Goal: Task Accomplishment & Management: Complete application form

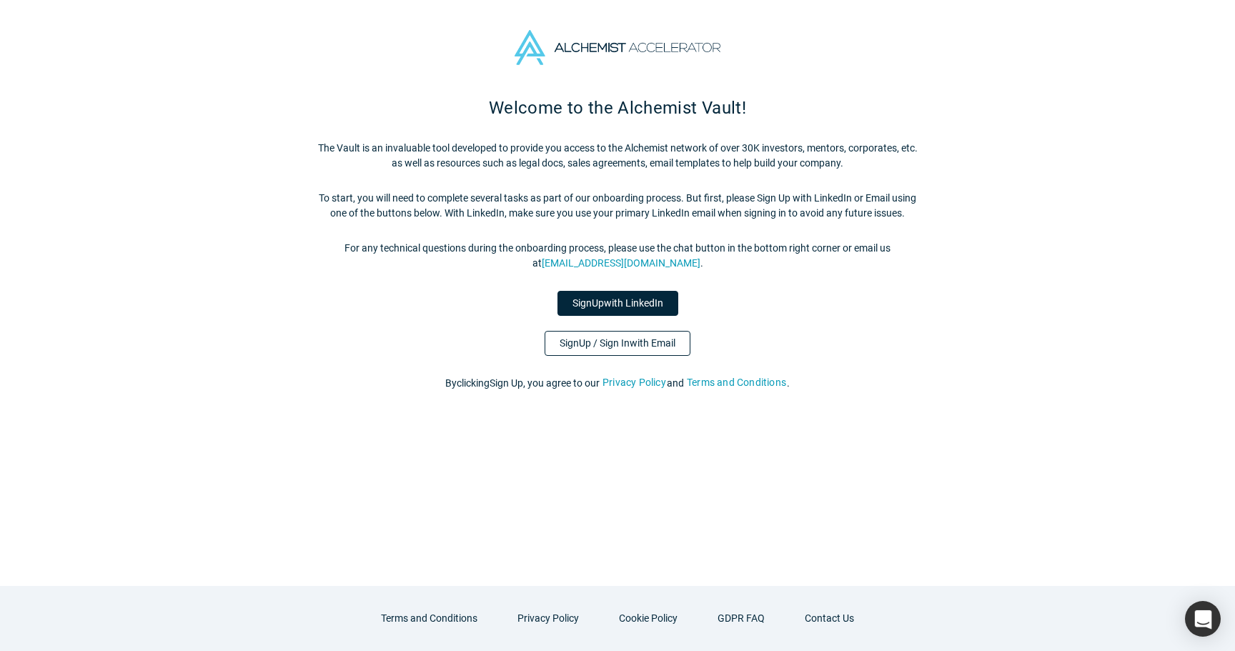
click at [646, 352] on link "Sign Up / Sign In with Email" at bounding box center [618, 343] width 146 height 25
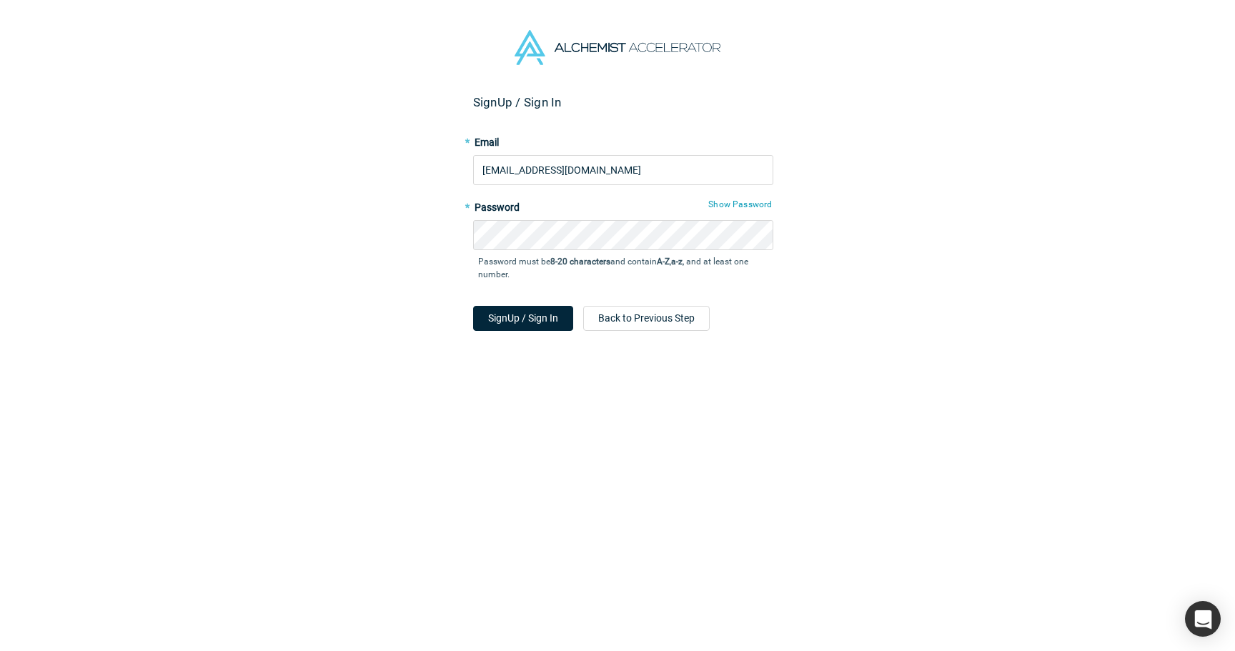
click at [358, 294] on div "Sign Up / Sign In * Email [EMAIL_ADDRESS][DOMAIN_NAME] * Password Show Password…" at bounding box center [623, 378] width 1246 height 567
click at [520, 314] on button "Sign Up / Sign In" at bounding box center [523, 318] width 100 height 25
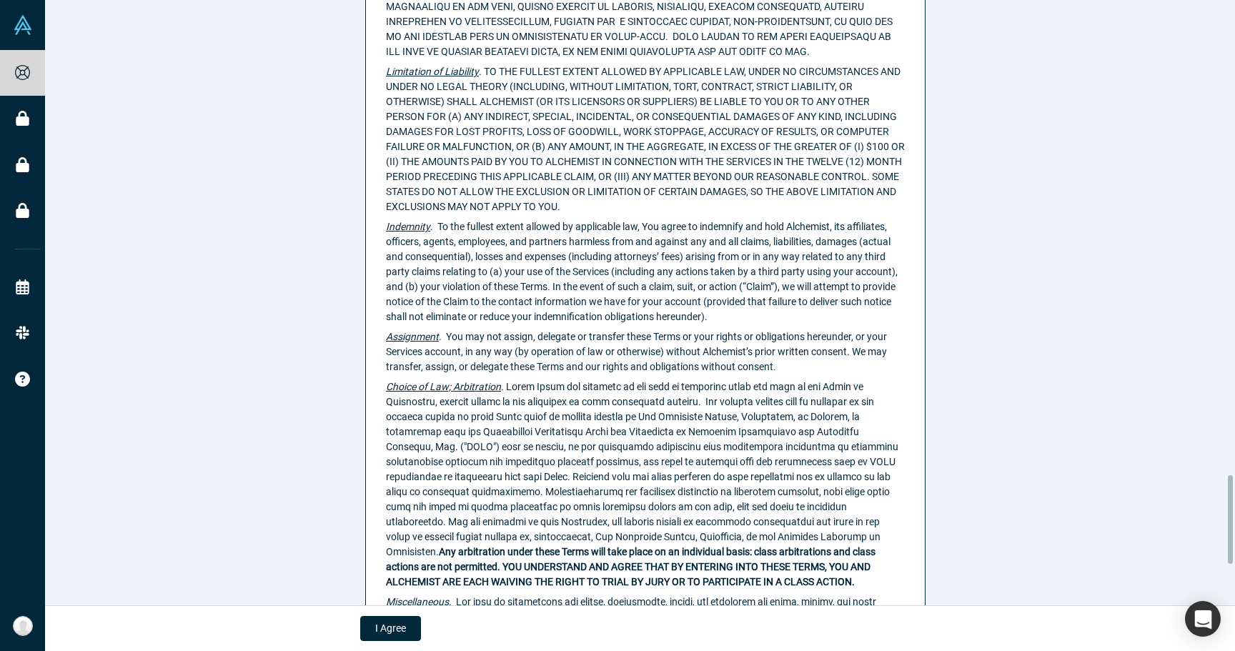
scroll to position [3530, 0]
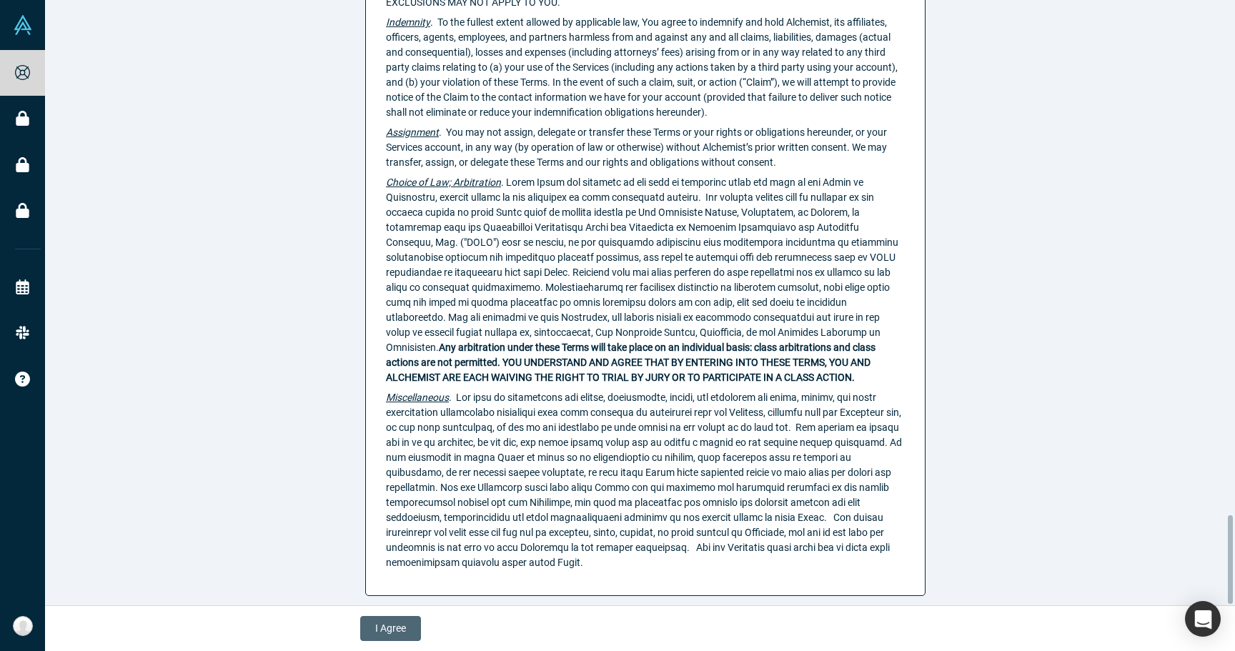
click at [400, 626] on button "I Agree" at bounding box center [390, 628] width 61 height 25
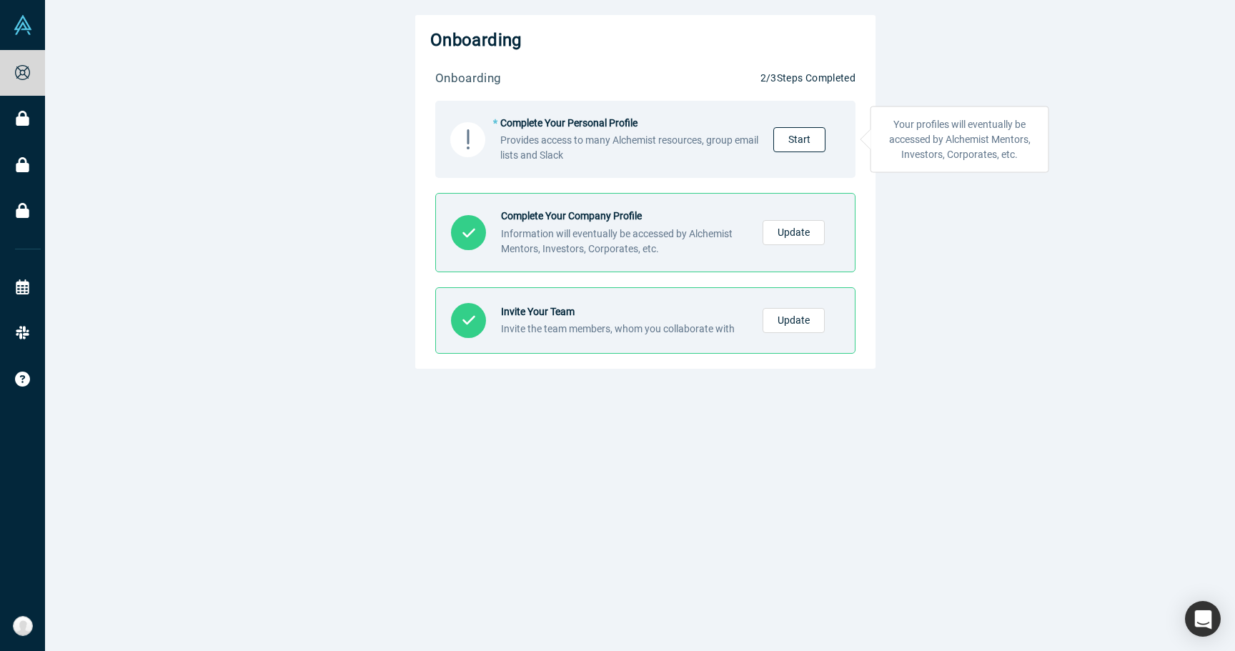
click at [776, 134] on link "Start" at bounding box center [800, 139] width 52 height 25
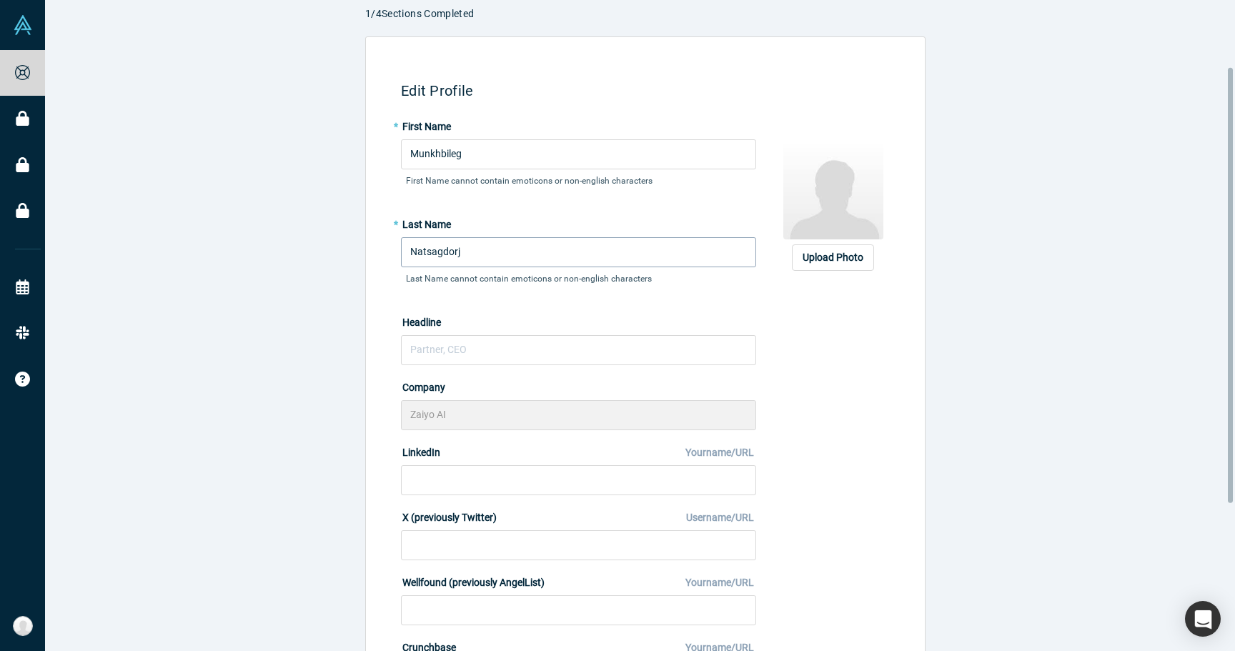
scroll to position [138, 0]
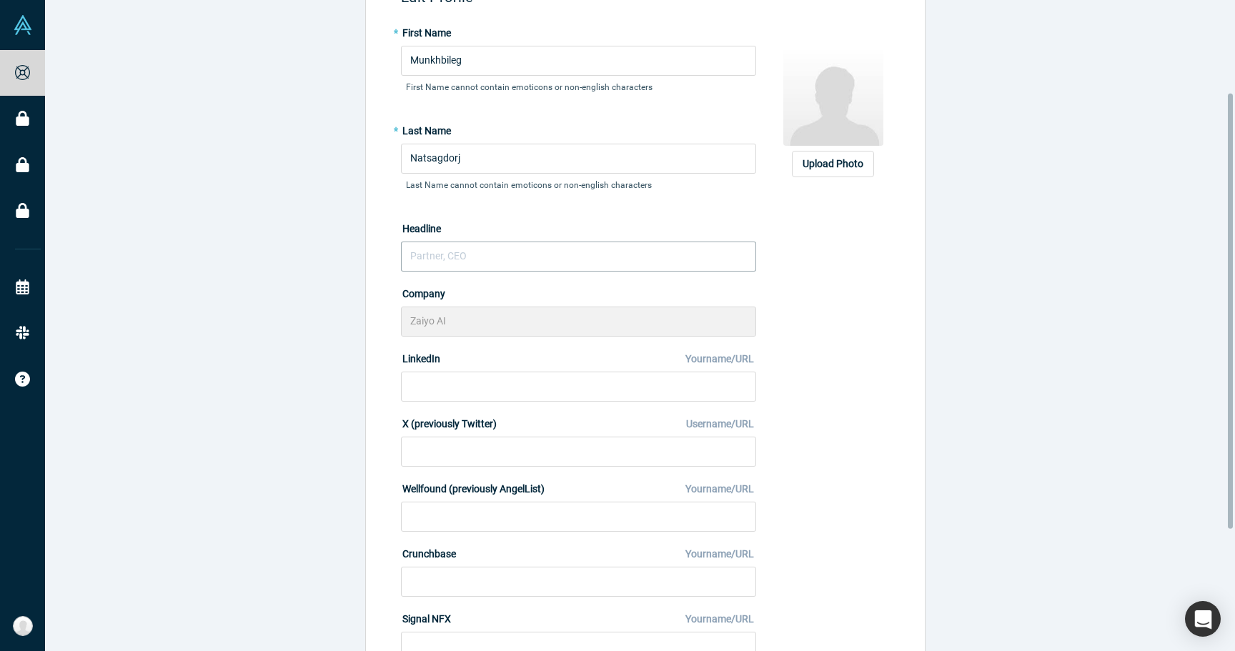
click at [556, 255] on input "text" at bounding box center [578, 257] width 355 height 30
type input "C"
type input "Z"
type input "CTO at Zaiyo AI"
click at [313, 393] on div "Edit Profile * First Name Munkhbileg First Name cannot contain emoticons or non…" at bounding box center [645, 355] width 1201 height 825
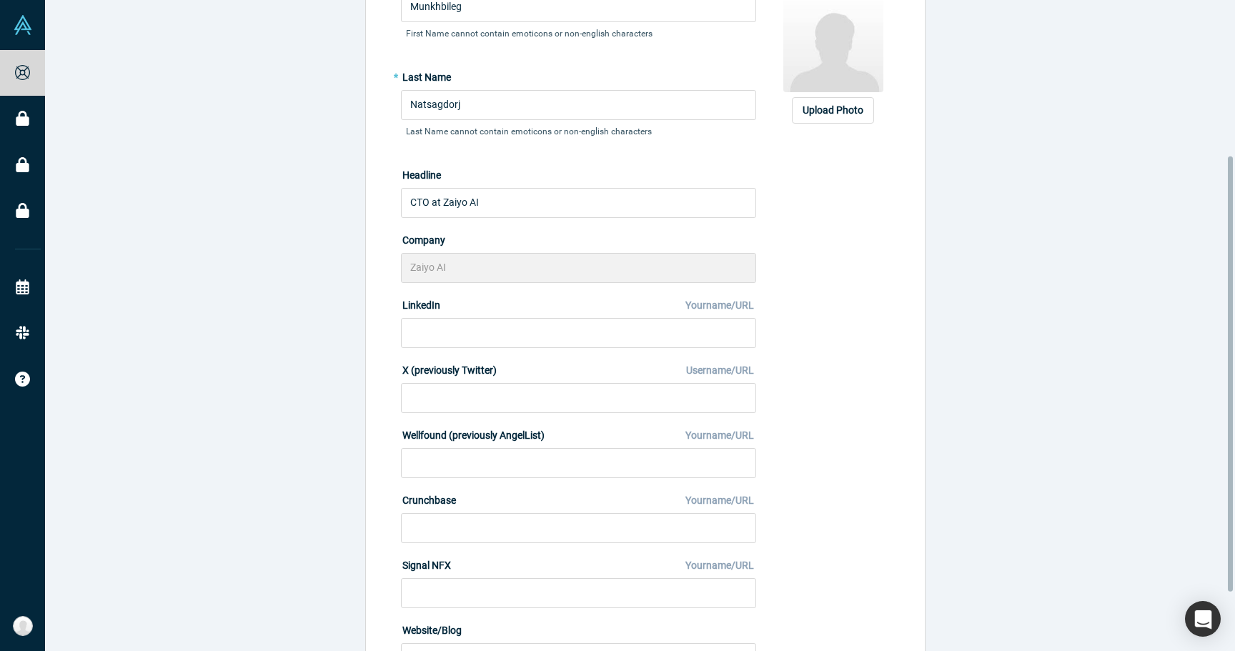
scroll to position [232, 0]
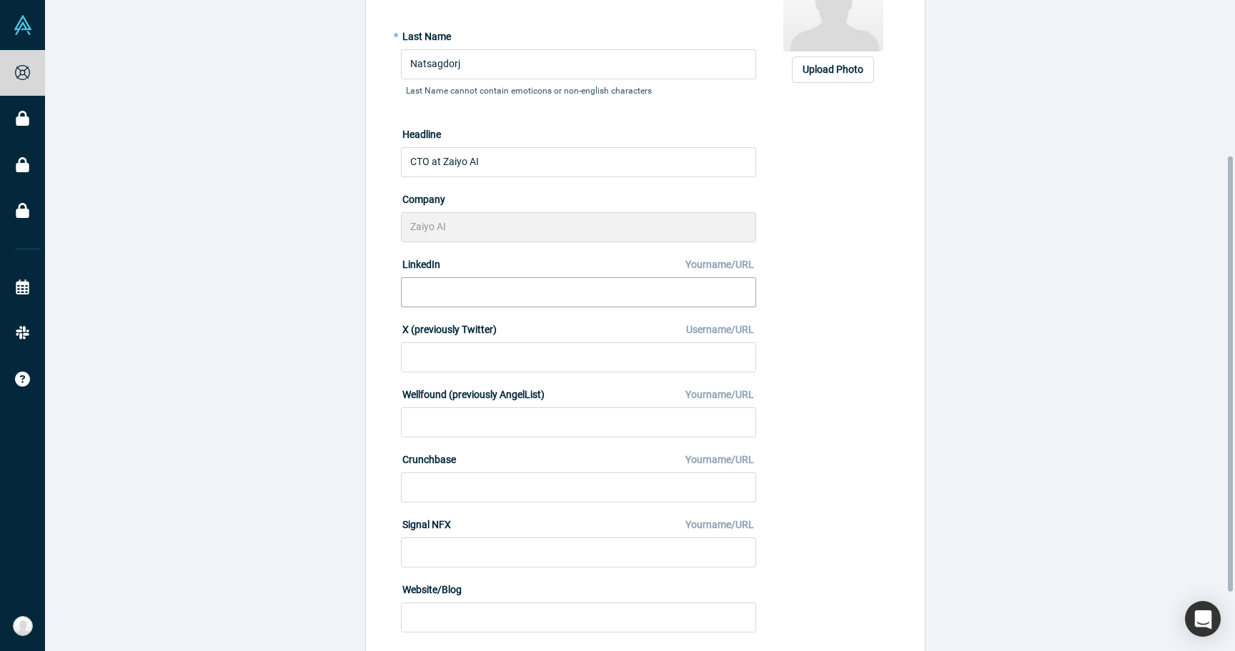
click at [431, 285] on input at bounding box center [578, 292] width 355 height 30
paste input "https://www.linkedin.com/in/munkhbileg-natsagdorj-1aa735150/"
drag, startPoint x: 405, startPoint y: 296, endPoint x: 337, endPoint y: 296, distance: 67.2
click at [337, 296] on div "Edit Profile * First Name Munkhbileg First Name cannot contain emoticons or non…" at bounding box center [645, 260] width 1201 height 825
type input "https://www.linkedin.com/in/munkhbileg-natsagdorj-1aa735150/"
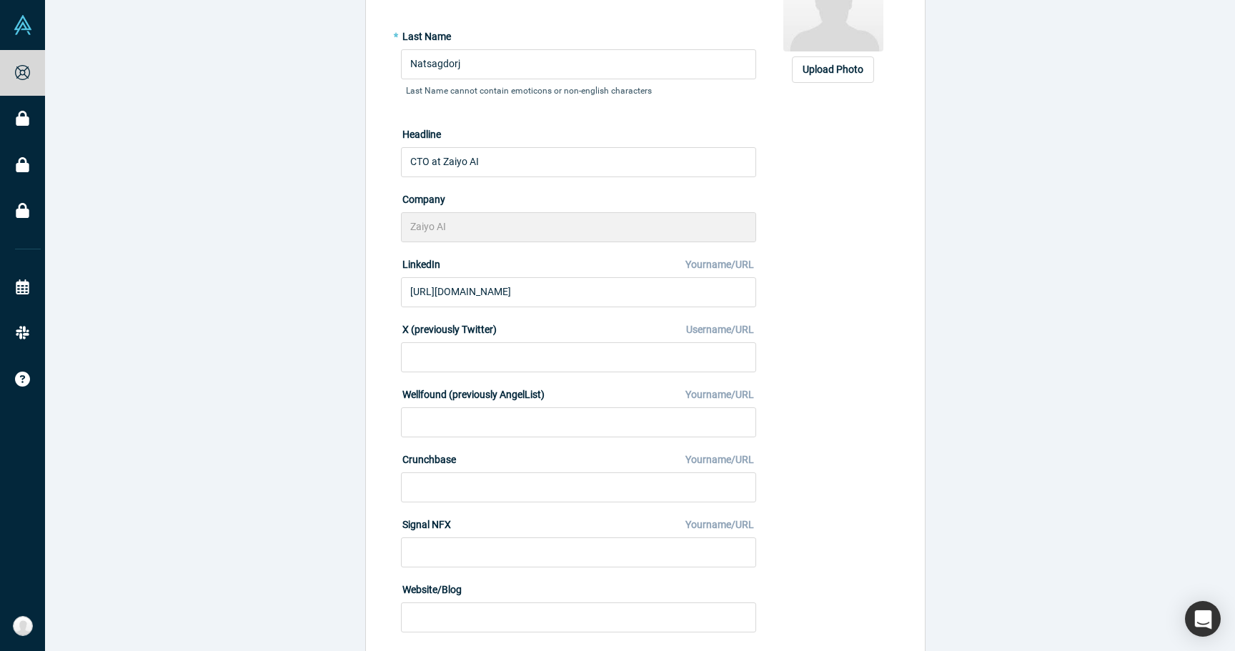
click at [337, 296] on div "Edit Profile * First Name Munkhbileg First Name cannot contain emoticons or non…" at bounding box center [645, 260] width 1201 height 825
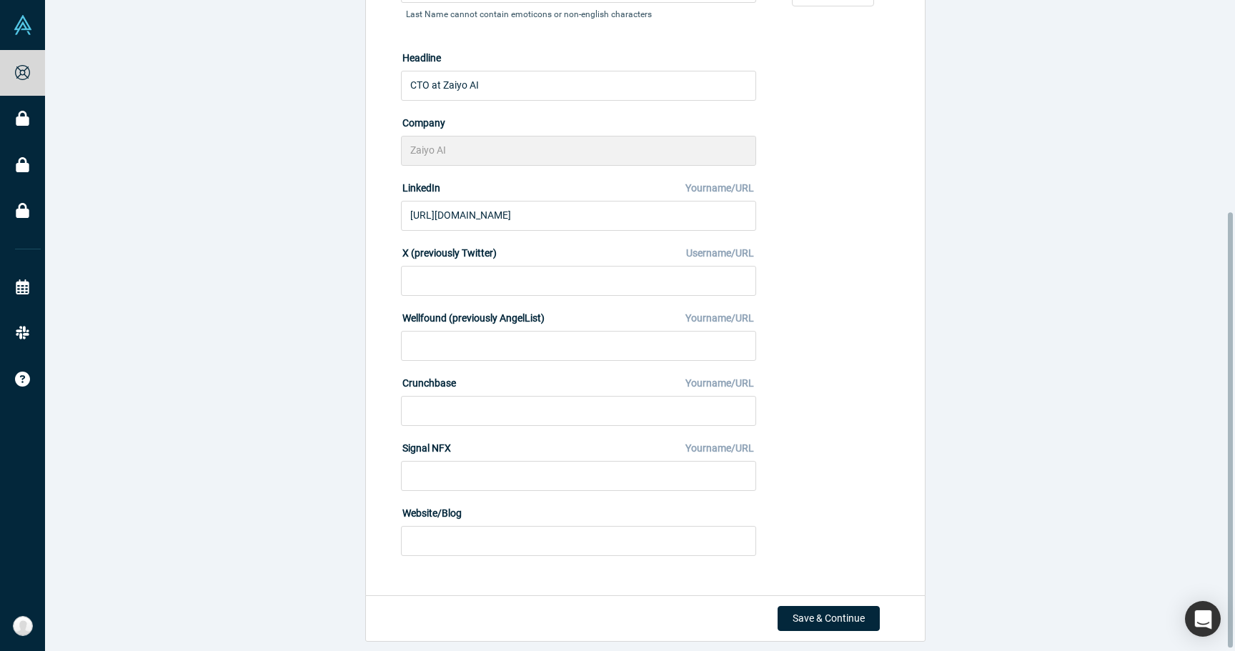
scroll to position [320, 0]
click at [448, 538] on input at bounding box center [578, 541] width 355 height 30
click at [997, 414] on div "Edit Profile * First Name Munkhbileg First Name cannot contain emoticons or non…" at bounding box center [645, 184] width 1201 height 825
click at [836, 613] on button "Save & Continue" at bounding box center [829, 618] width 102 height 25
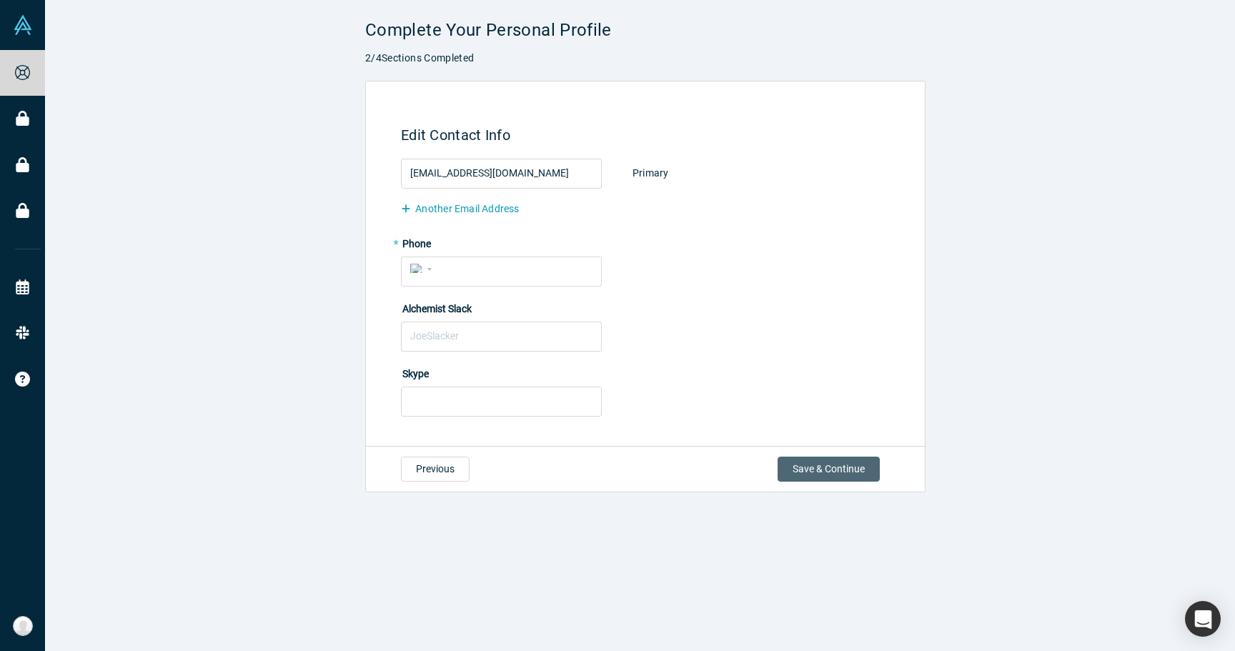
scroll to position [0, 0]
click at [458, 280] on div "International Afghanistan Åland Islands Albania Algeria American Samoa Andorra …" at bounding box center [501, 272] width 201 height 30
click at [454, 270] on input "tel" at bounding box center [514, 269] width 157 height 21
click at [422, 270] on div "International Afghanistan Åland Islands Albania Algeria American Samoa Andorra …" at bounding box center [423, 268] width 26 height 21
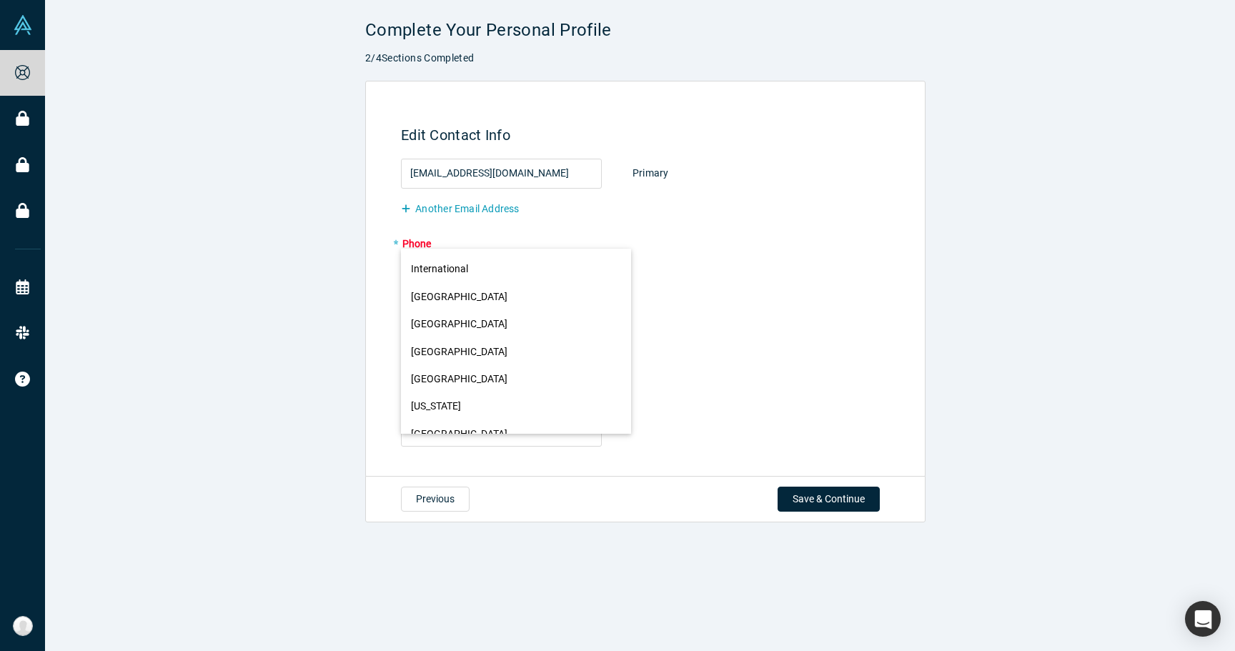
click at [422, 270] on div "International Afghanistan Åland Islands Albania Algeria American Samoa Andorra …" at bounding box center [424, 269] width 26 height 21
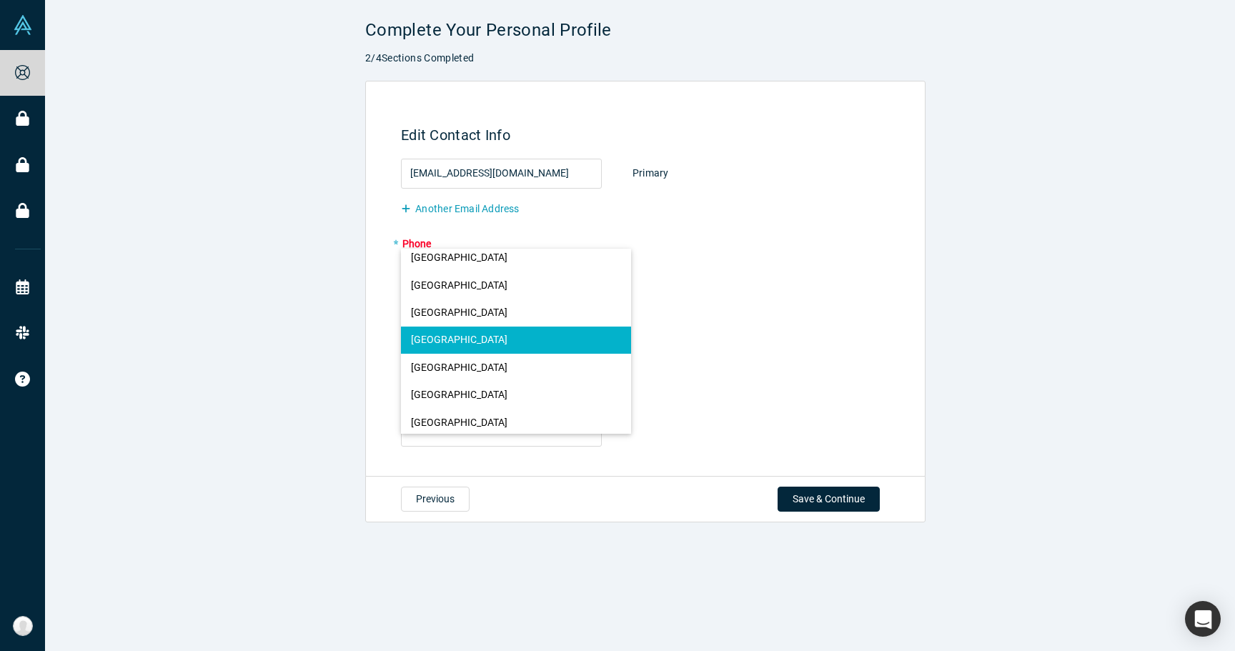
click at [441, 332] on button "United States" at bounding box center [516, 340] width 231 height 27
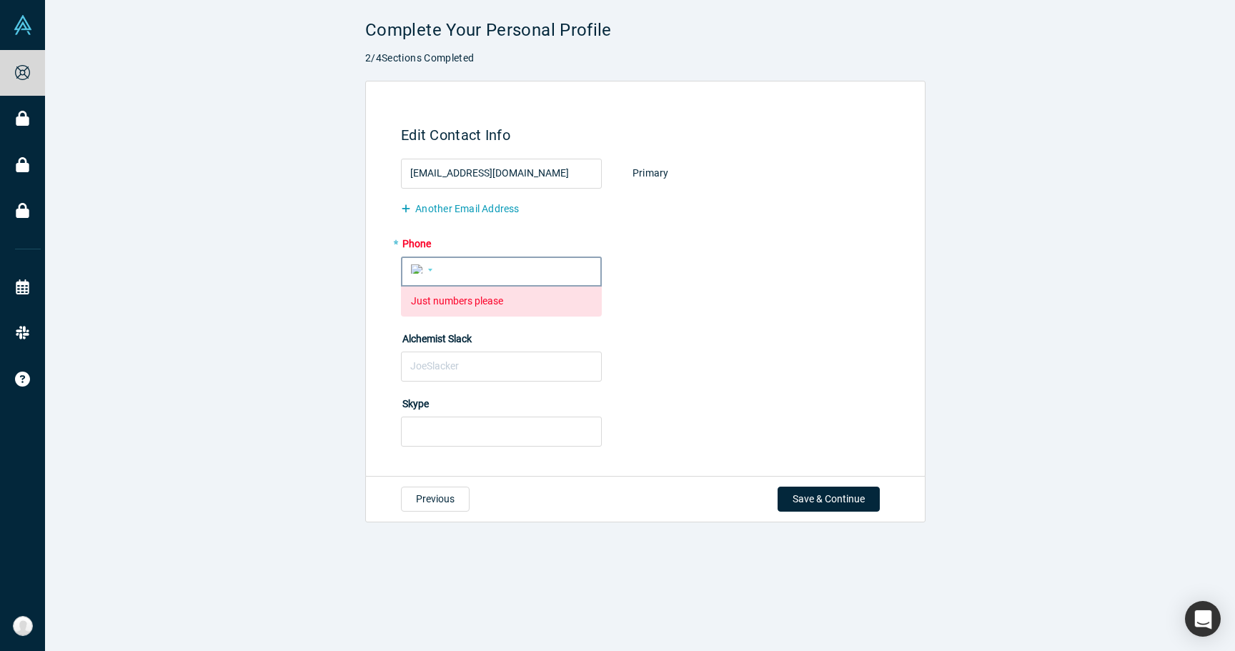
click at [464, 274] on input "tel" at bounding box center [514, 270] width 155 height 21
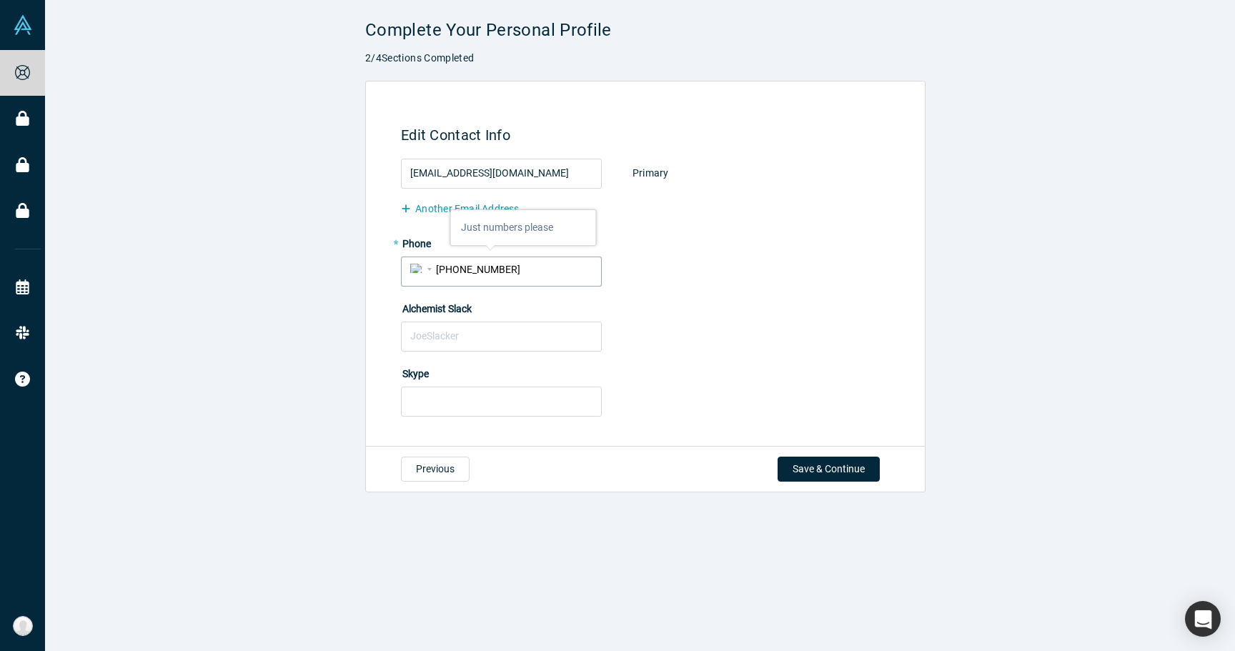
type input "(650) 542-1242"
click at [701, 334] on div "Alchemist Slack" at bounding box center [648, 324] width 494 height 55
click at [561, 347] on input "text" at bounding box center [501, 337] width 201 height 30
click at [545, 342] on input "text" at bounding box center [501, 337] width 201 height 30
click at [526, 390] on input "text" at bounding box center [501, 402] width 201 height 30
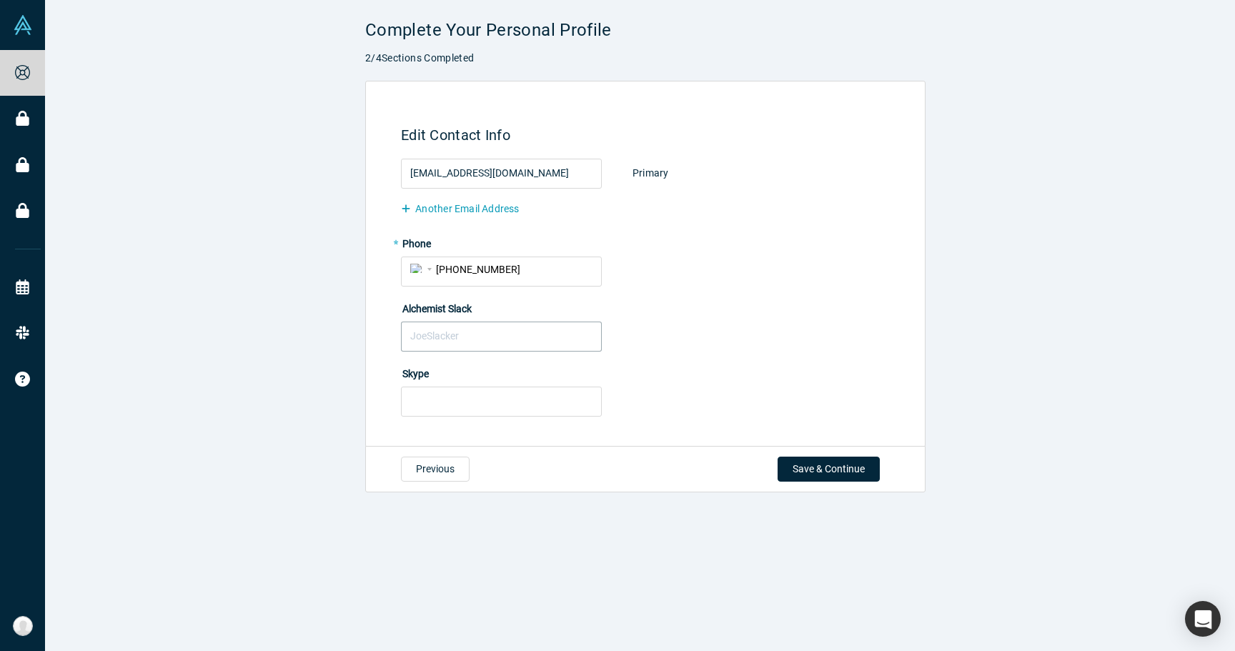
click at [502, 336] on input "text" at bounding box center [501, 337] width 201 height 30
click at [794, 465] on button "Save & Continue" at bounding box center [829, 469] width 102 height 25
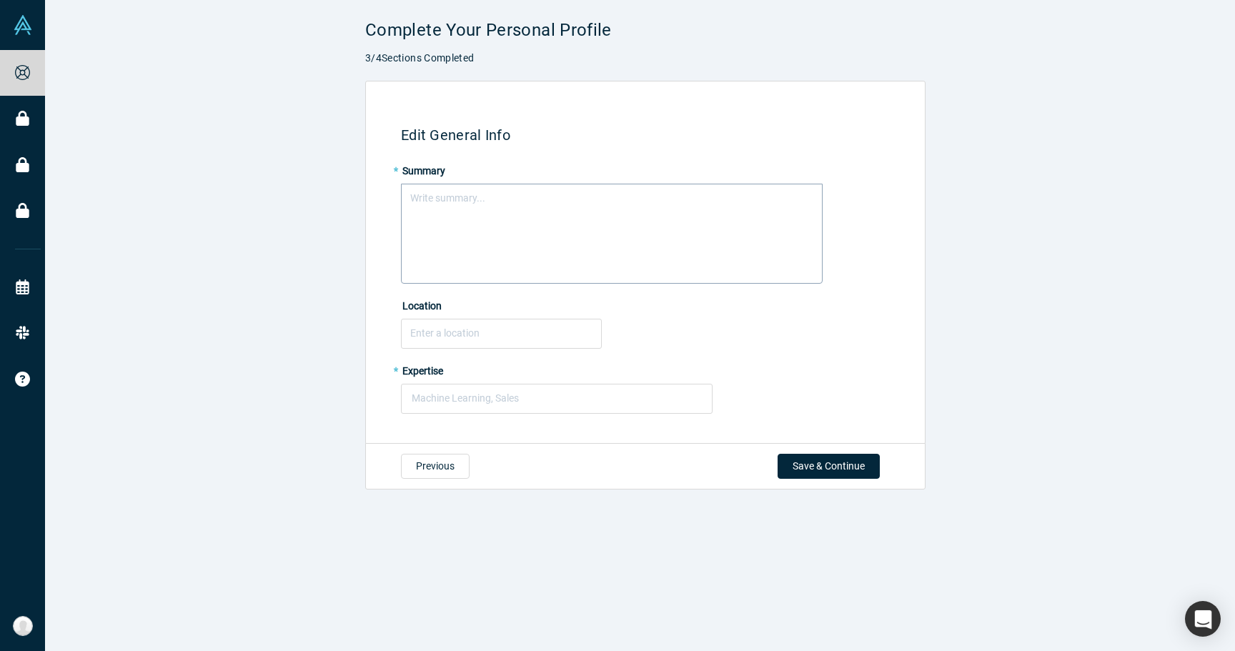
click at [626, 237] on div "Write summary..." at bounding box center [612, 234] width 422 height 100
click at [465, 196] on span "Currently working as Co-Founder and CTO at Zaiyo AI" at bounding box center [529, 195] width 236 height 11
click at [490, 198] on span "Currently fulltime as Co-Founder and CTO at Zaiyo AI" at bounding box center [527, 195] width 233 height 11
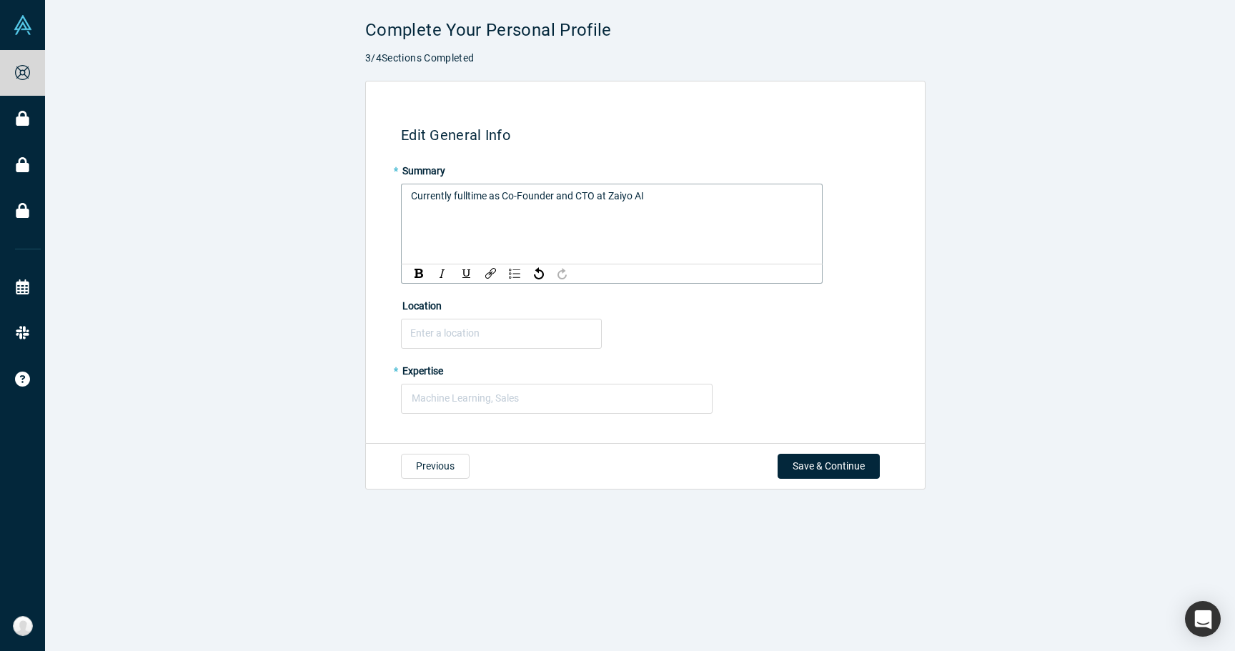
click at [468, 196] on span "Currently fulltime as Co-Founder and CTO at Zaiyo AI" at bounding box center [527, 195] width 233 height 11
click at [485, 227] on div "Currently full time as Co-Founder and CTO at Zaiyo AI" at bounding box center [612, 224] width 422 height 81
click at [495, 198] on span "Currently full-time as Co-Founder and CTO at Zaiyo AI" at bounding box center [529, 195] width 236 height 11
click at [493, 210] on div "Currently full-time as Co-Founder and CTO at Zaiyo AI" at bounding box center [612, 234] width 422 height 100
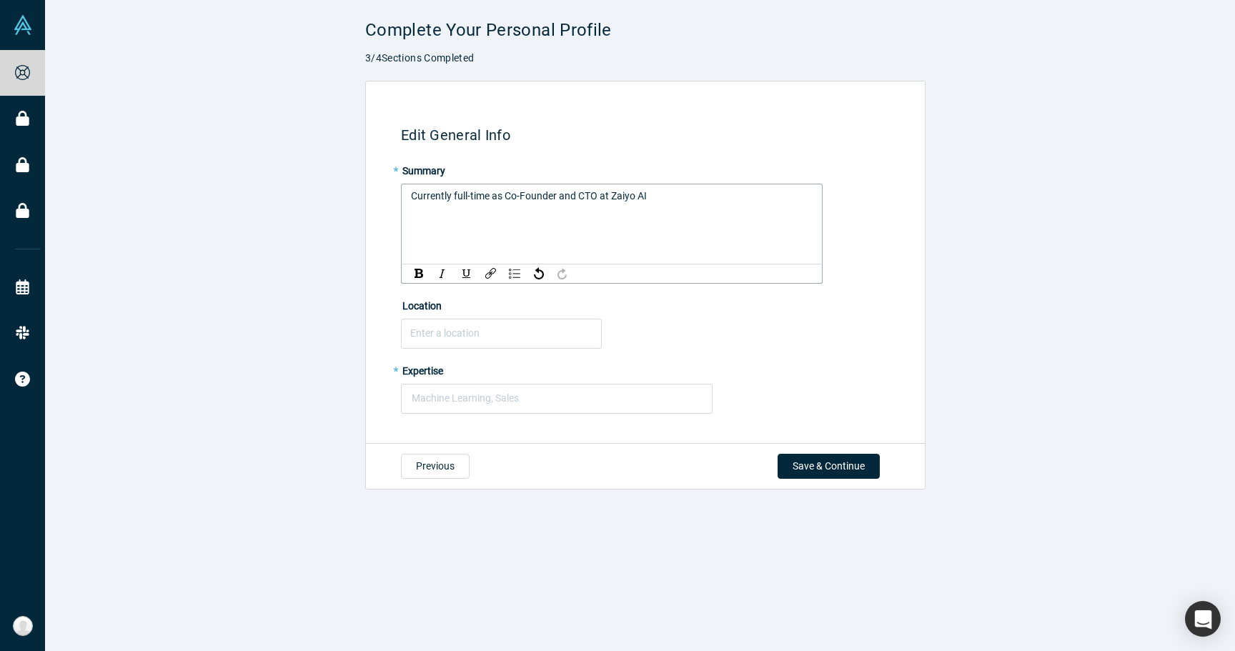
click at [490, 217] on div "Currently full-time as Co-Founder and CTO at Zaiyo AI" at bounding box center [612, 224] width 422 height 81
click at [482, 194] on span "Currently full-time as Co-Founder and CTO at Zaiyo AI" at bounding box center [529, 195] width 236 height 11
click at [670, 204] on div "Currently full-time as Co-Founder and CTO at Zaiyo AI" at bounding box center [612, 224] width 422 height 81
click at [670, 192] on div "Currently full-time as Co-Founder and CTO at Zaiyo AI" at bounding box center [612, 196] width 403 height 15
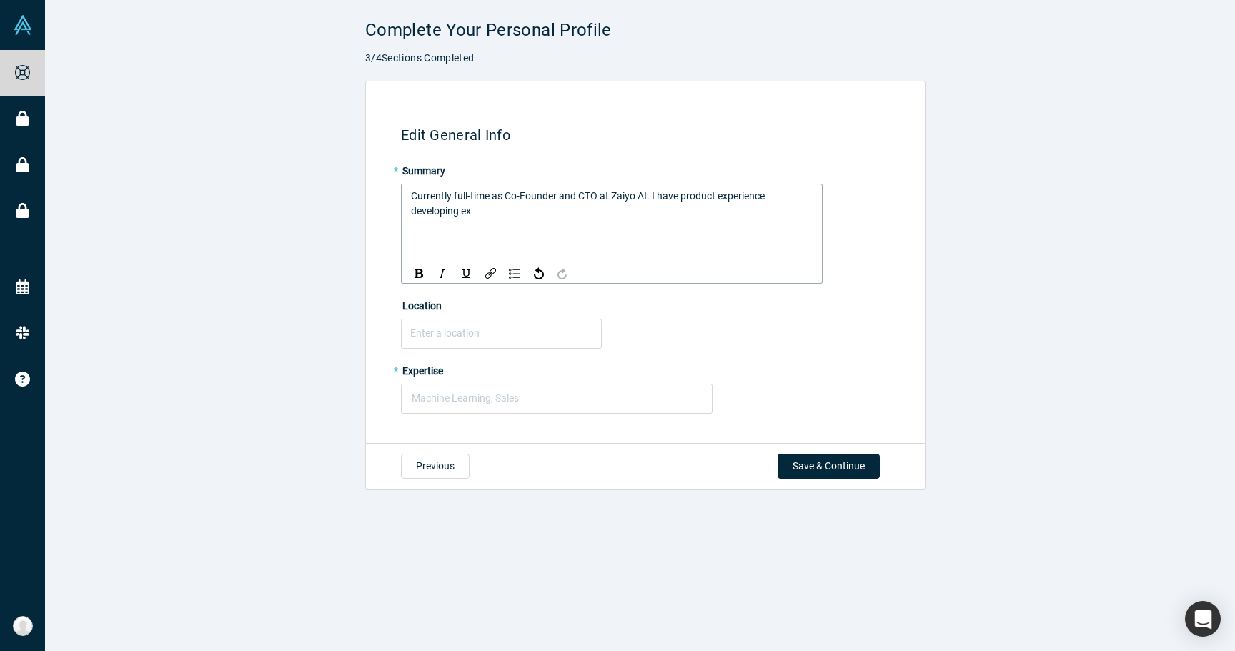
click at [719, 195] on span "Currently full-time as Co-Founder and CTO at Zaiyo AI. I have product experienc…" at bounding box center [589, 203] width 356 height 26
click at [681, 200] on span "Currently full-time as Co-Founder and CTO at Zaiyo AI. I have product experienc…" at bounding box center [589, 203] width 356 height 26
click at [635, 219] on div "Currently full-time as Co-Founder and CTO at Zaiyo AI. I have software product …" at bounding box center [612, 234] width 422 height 100
click at [616, 209] on div "Currently full-time as Co-Founder and CTO at Zaiyo AI. I have software product …" at bounding box center [612, 204] width 403 height 30
click at [681, 196] on span "Currently full-time as Co-Founder and CTO at Zaiyo AI. I have software product …" at bounding box center [610, 203] width 398 height 26
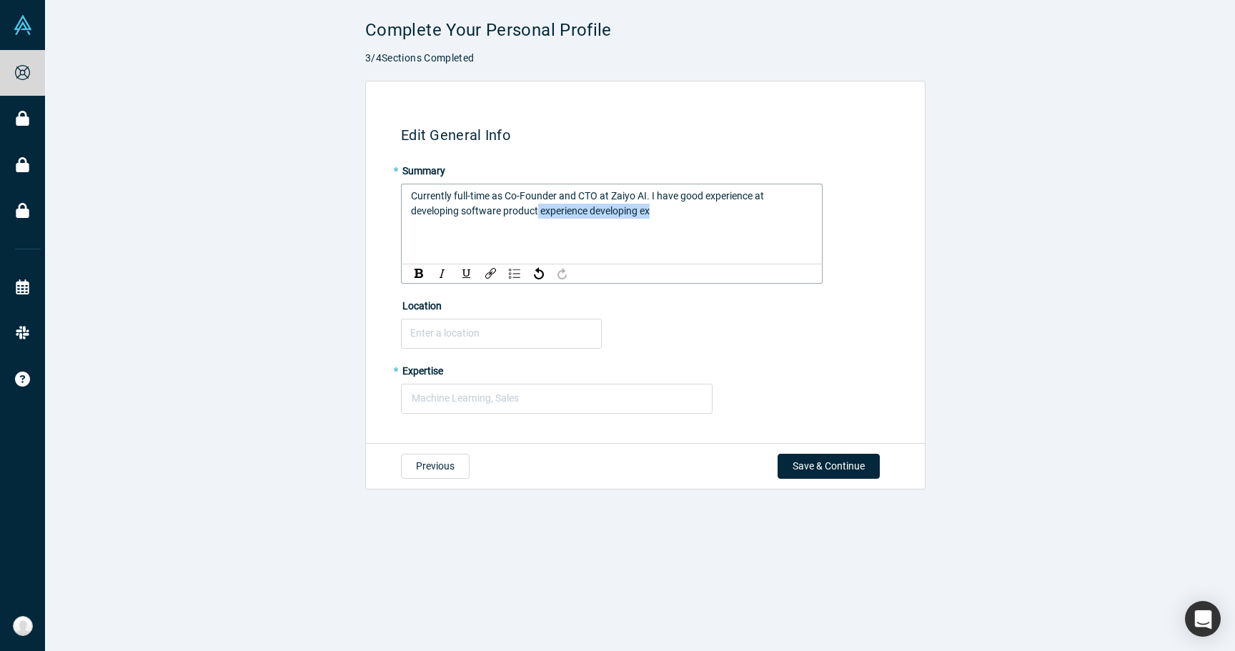
drag, startPoint x: 660, startPoint y: 209, endPoint x: 533, endPoint y: 205, distance: 126.6
click at [533, 205] on div "Currently full-time as Co-Founder and CTO at Zaiyo AI. I have good experience a…" at bounding box center [612, 204] width 403 height 30
click at [493, 198] on span "Currently full-time as Co-Founder and CTO at Zaiyo AI. I have good experience a…" at bounding box center [610, 210] width 398 height 41
click at [515, 232] on div "Currently full-time at Co-Founder and CTO at Zaiyo AI. I have good experience a…" at bounding box center [612, 211] width 403 height 45
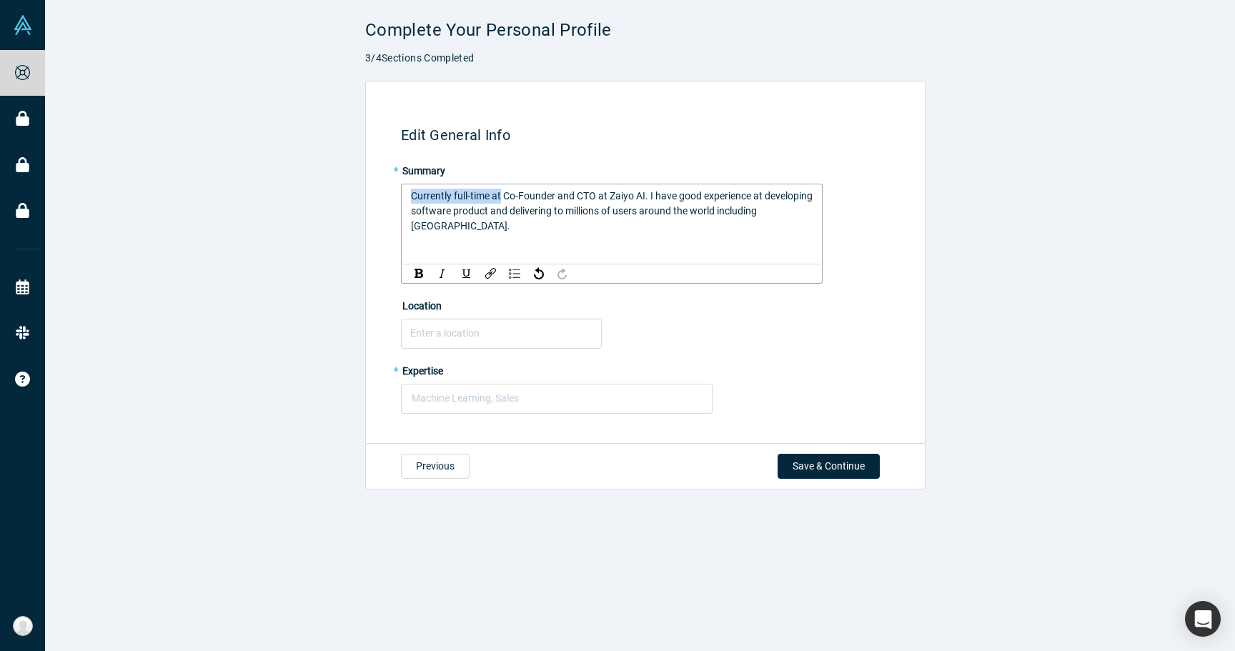
drag, startPoint x: 498, startPoint y: 197, endPoint x: 384, endPoint y: 197, distance: 113.7
click at [384, 197] on div "Edit General Info * Summary Currently full-time at Co-Founder and CTO at Zaiyo …" at bounding box center [643, 268] width 544 height 332
click at [764, 207] on div "Co-Founder and CTO at Zaiyo AI. I have good experience at developing software p…" at bounding box center [612, 204] width 403 height 30
click at [608, 194] on span "Co-Founder and CTO at Zaiyo AI. I have good experience at developing software p…" at bounding box center [606, 203] width 391 height 26
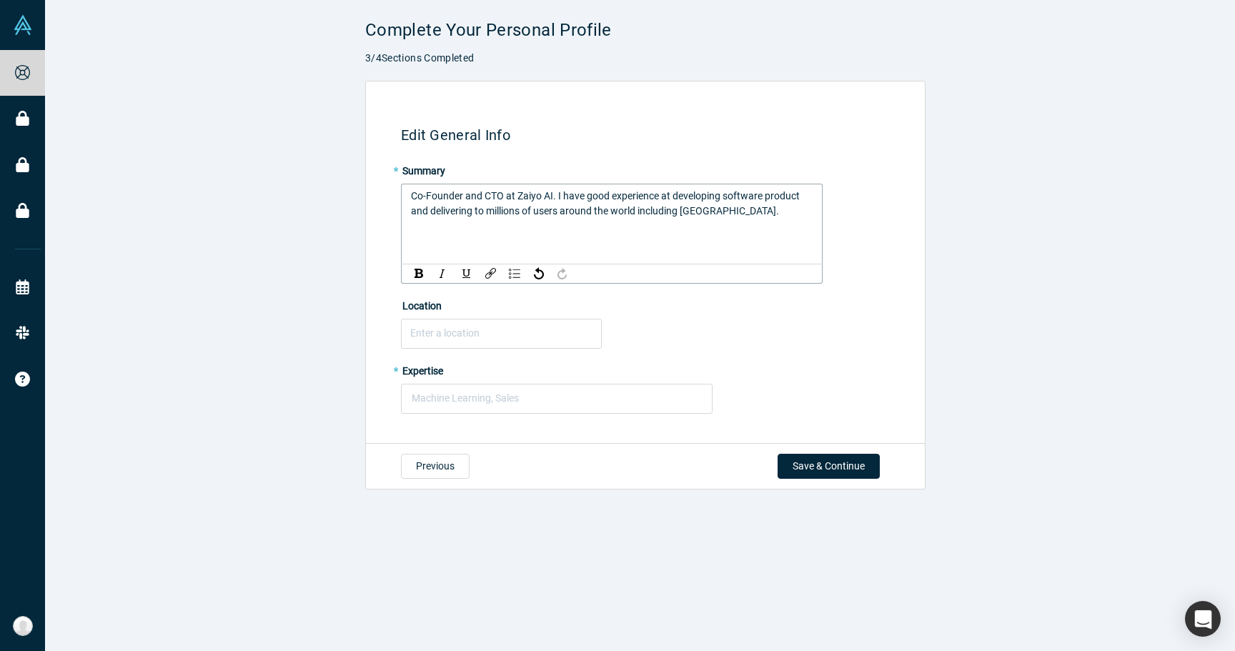
click at [601, 197] on span "Co-Founder and CTO at Zaiyo AI. I have good experience at developing software p…" at bounding box center [606, 203] width 391 height 26
click at [688, 199] on span "Co-Founder and CTO at Zaiyo AI. I have 7 years of experience at developing soft…" at bounding box center [598, 210] width 375 height 41
click at [796, 222] on div "Co-Founder and CTO at Zaiyo AI. I have 7 years of experience at developing soft…" at bounding box center [612, 234] width 422 height 100
click at [796, 207] on div "Co-Founder and CTO at Zaiyo AI. I have 7 years of experience at developing soft…" at bounding box center [612, 211] width 403 height 45
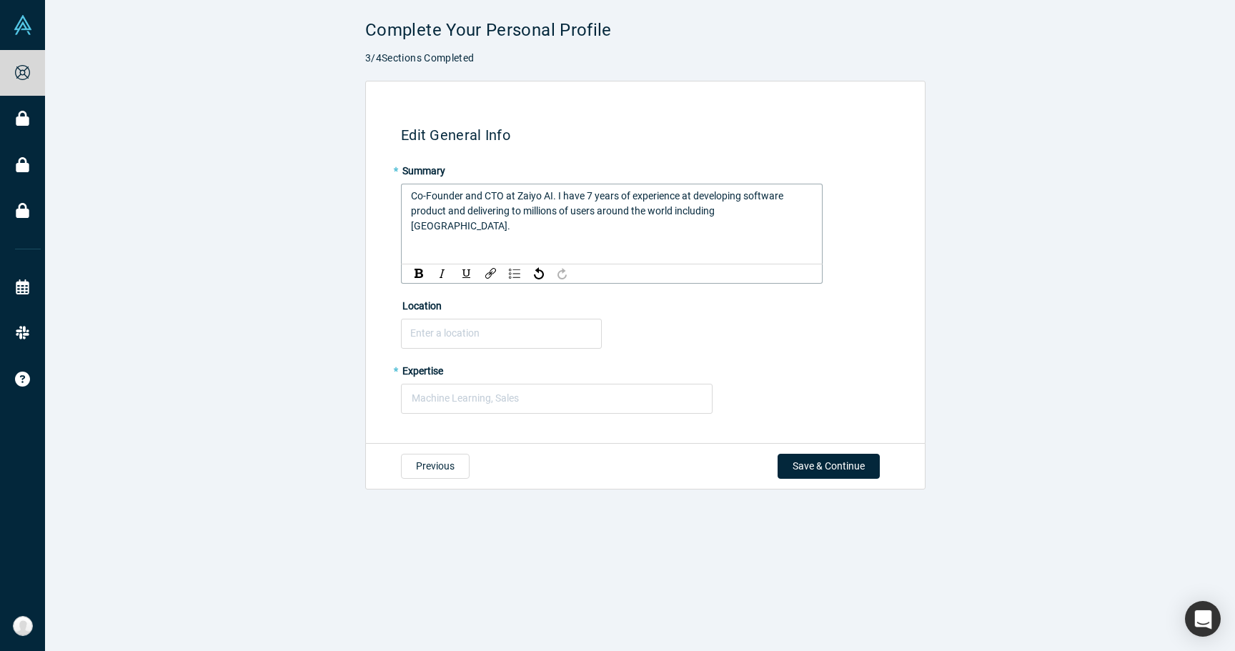
click at [712, 212] on span "Co-Founder and CTO at Zaiyo AI. I have 7 years of experience at developing soft…" at bounding box center [598, 210] width 375 height 41
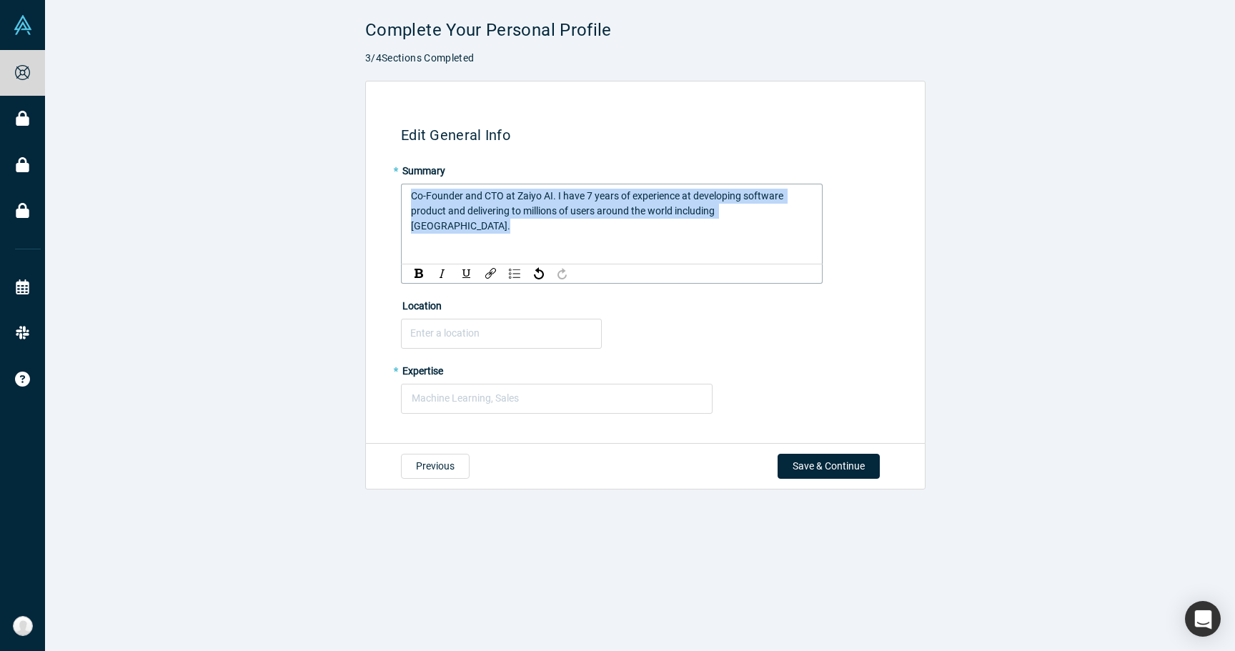
drag, startPoint x: 800, startPoint y: 207, endPoint x: 362, endPoint y: 187, distance: 438.0
click at [365, 187] on div "Edit General Info * Summary Co-Founder and CTO at Zaiyo AI. I have 7 years of e…" at bounding box center [645, 263] width 561 height 364
copy span "Co-Founder and CTO at Zaiyo AI. I have 7 years of experience at developing soft…"
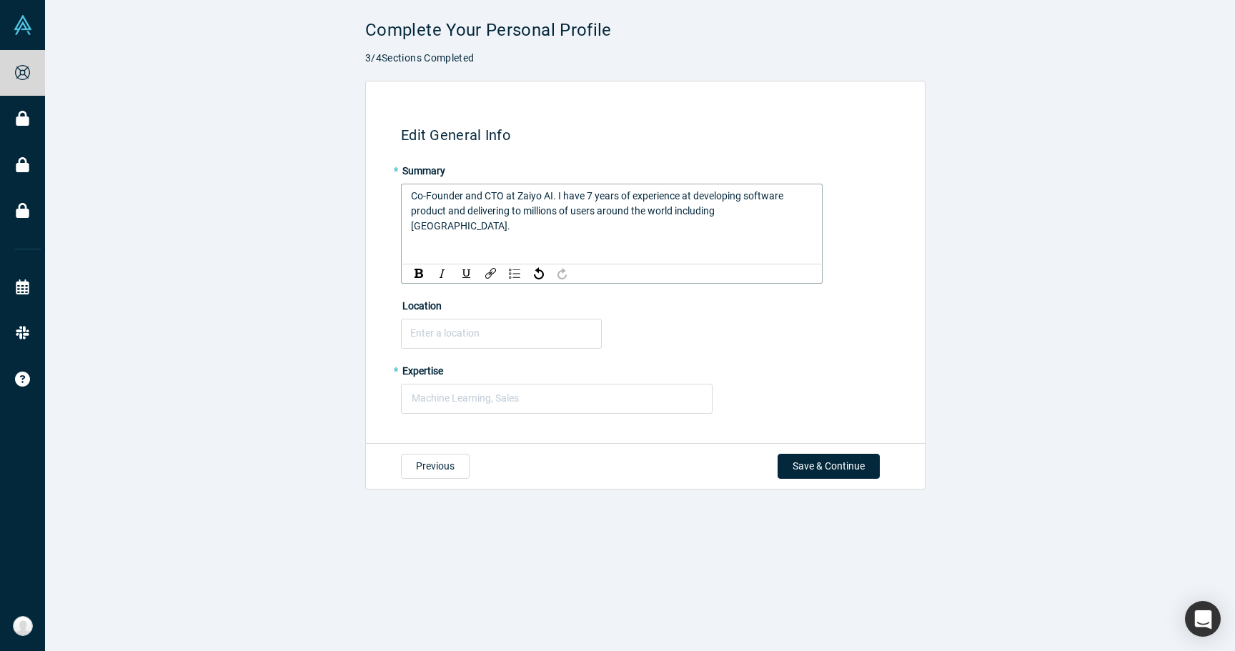
click at [675, 206] on span "Co-Founder and CTO at Zaiyo AI. I have 7 years of experience at developing soft…" at bounding box center [598, 210] width 375 height 41
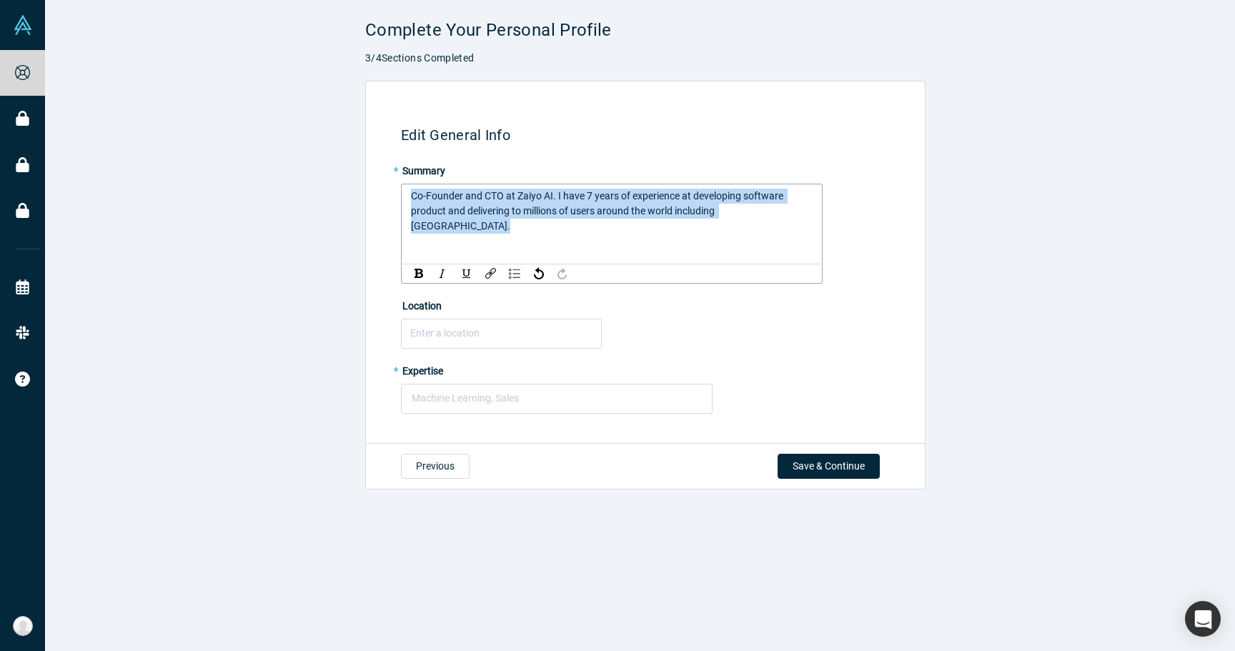
click at [675, 206] on span "Co-Founder and CTO at Zaiyo AI. I have 7 years of experience at developing soft…" at bounding box center [598, 210] width 375 height 41
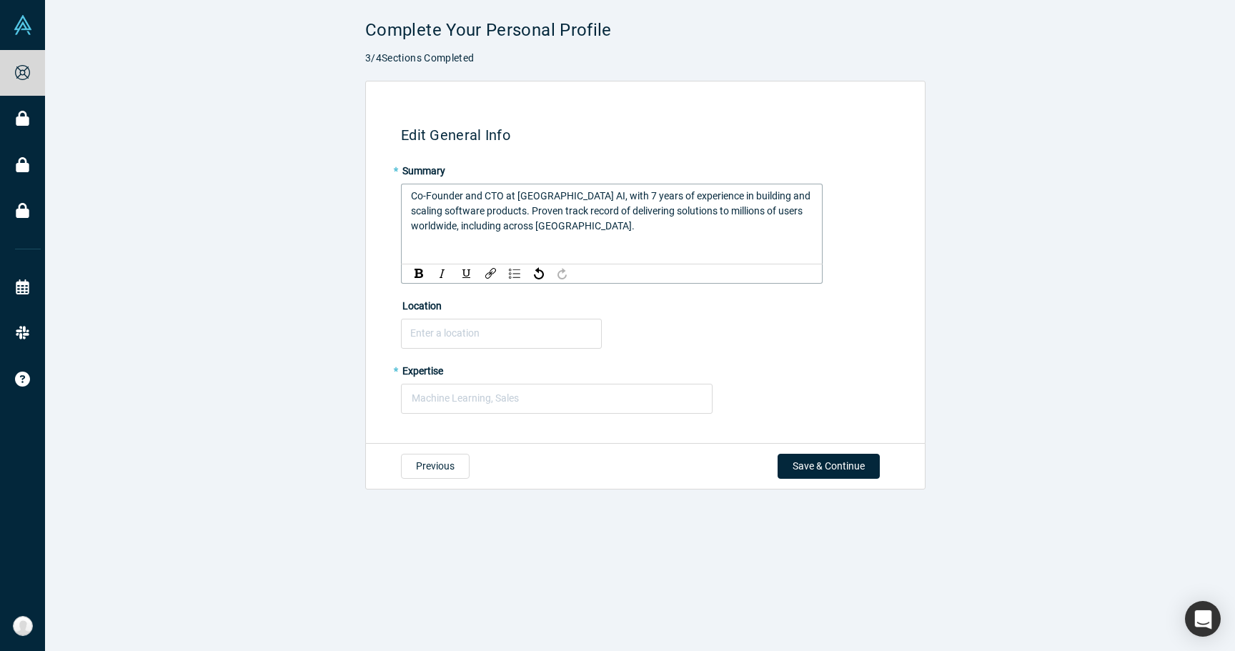
click at [631, 219] on div "Co-Founder and CTO at Zaiyo AI, with 7 years of experience in building and scal…" at bounding box center [612, 211] width 403 height 45
click at [659, 211] on span "Co-Founder and CTO at Zaiyo AI, with 7 years of experience in building and scal…" at bounding box center [612, 210] width 402 height 41
click at [668, 230] on div "Co-Founder and CTO at Zaiyo AI, with 7 years of experience in building and scal…" at bounding box center [612, 211] width 403 height 45
click at [478, 355] on fieldset "* Summary Co-Founder and CTO at Zaiyo AI, with 7 years of experience in buildin…" at bounding box center [648, 291] width 494 height 265
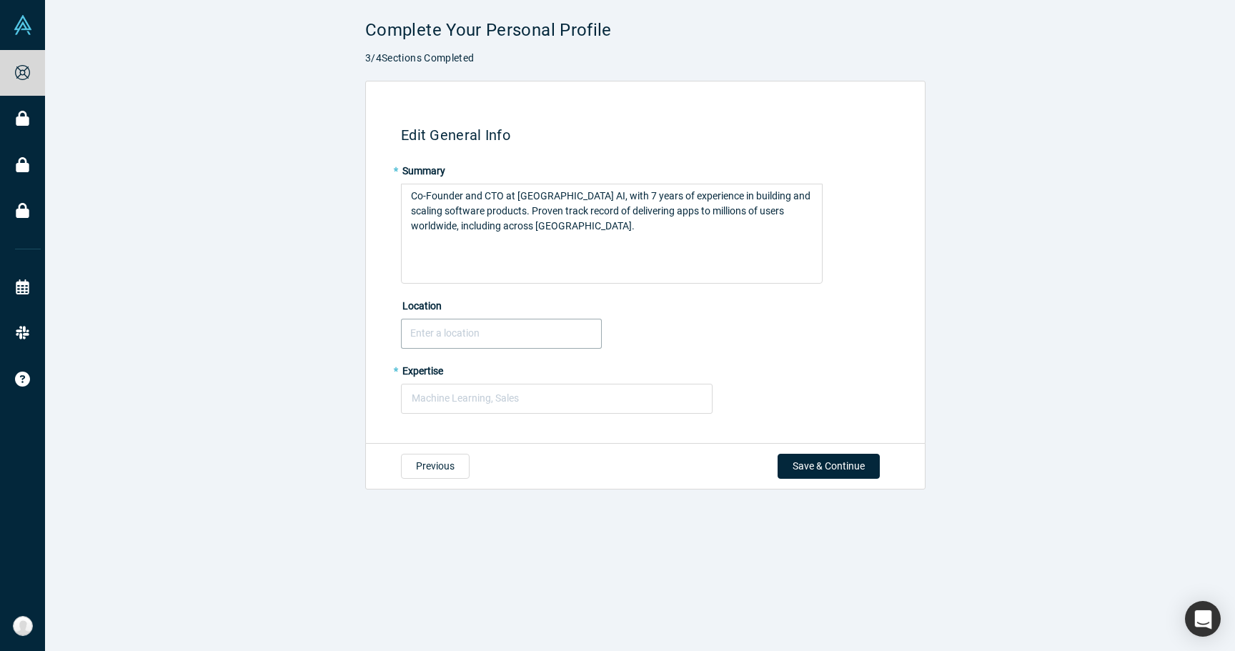
click at [487, 339] on input "text" at bounding box center [501, 334] width 201 height 30
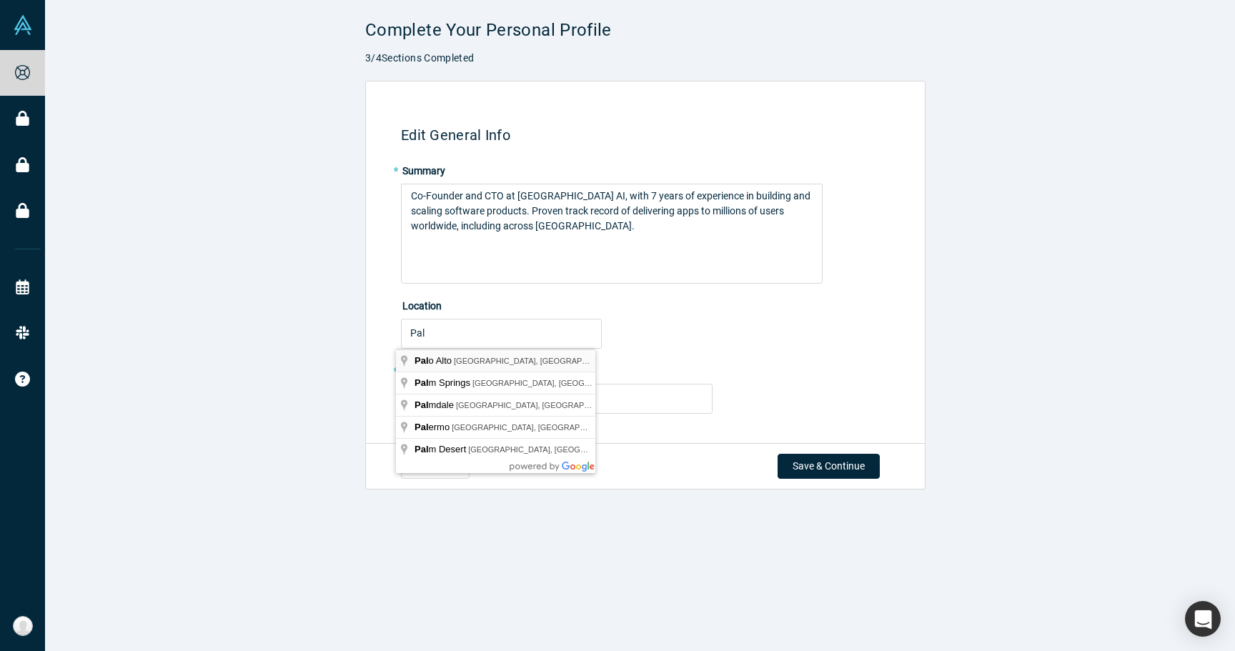
type input "Palo Alto, CA, USA"
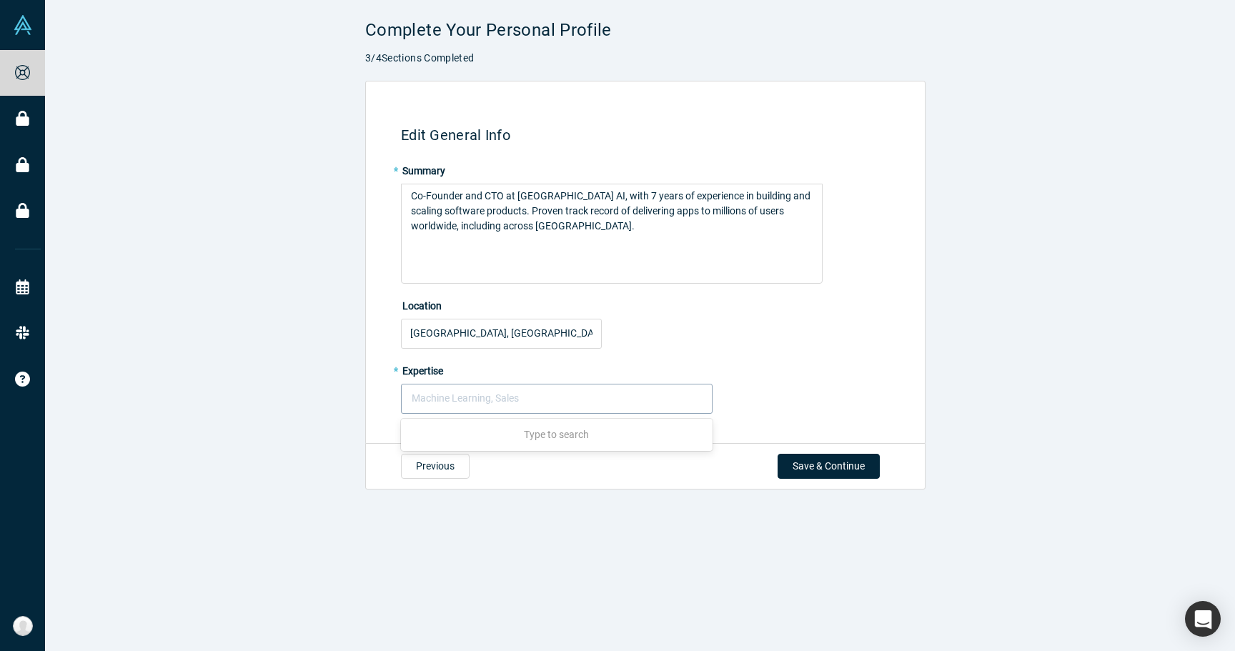
click at [473, 395] on div at bounding box center [557, 399] width 290 height 18
type input "software"
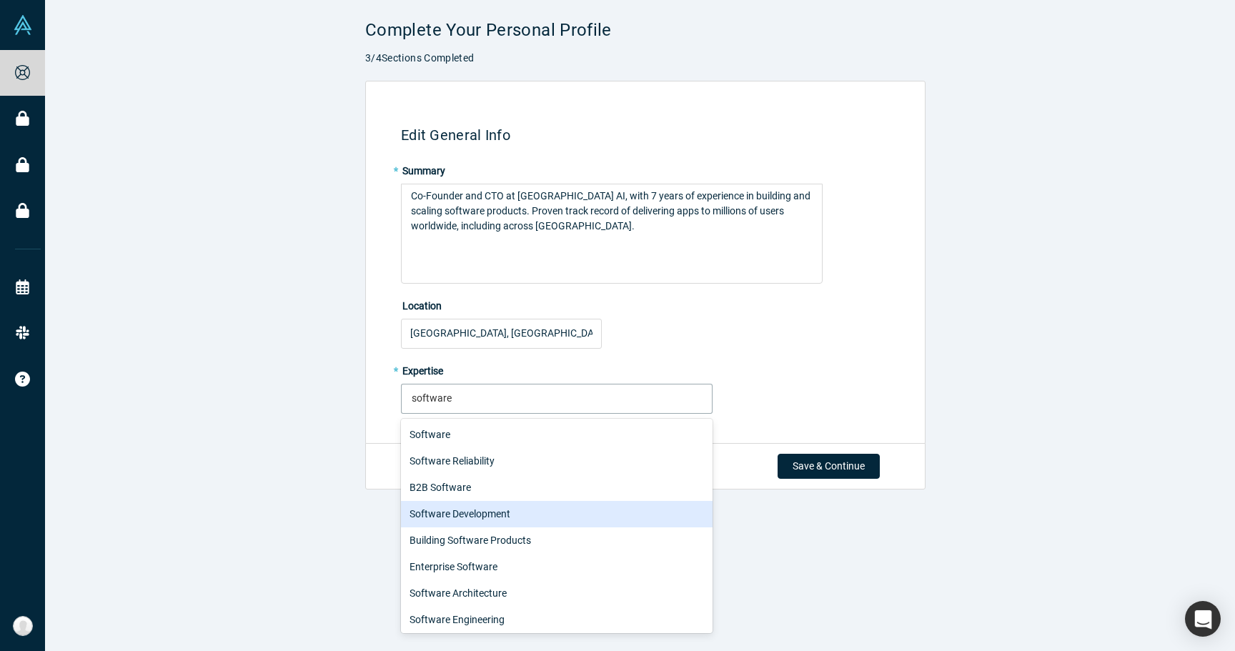
click at [469, 509] on div "Software Development" at bounding box center [557, 514] width 312 height 26
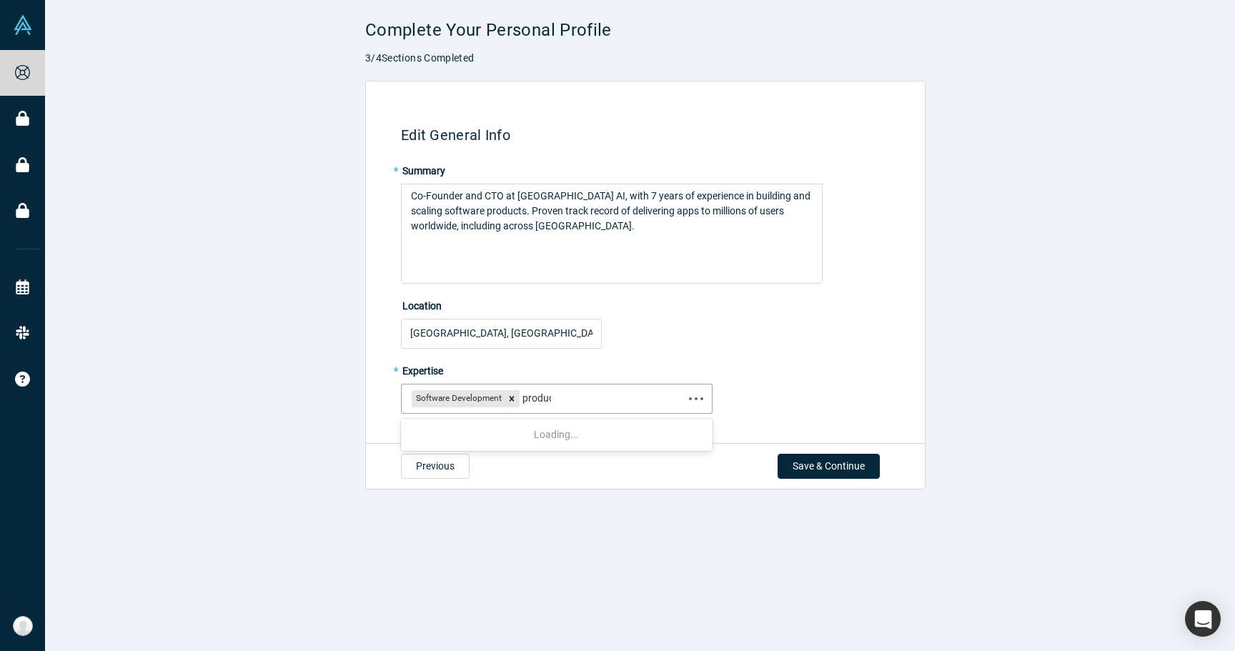
type input "product"
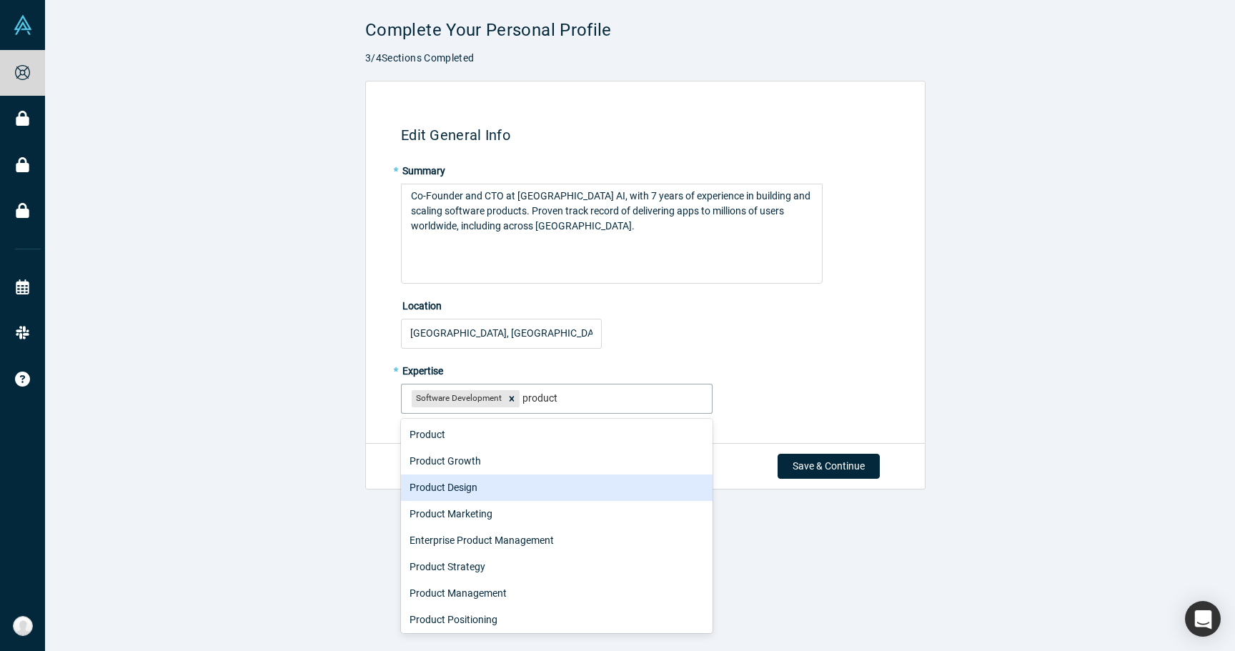
click at [481, 484] on div "Product Design" at bounding box center [557, 488] width 312 height 26
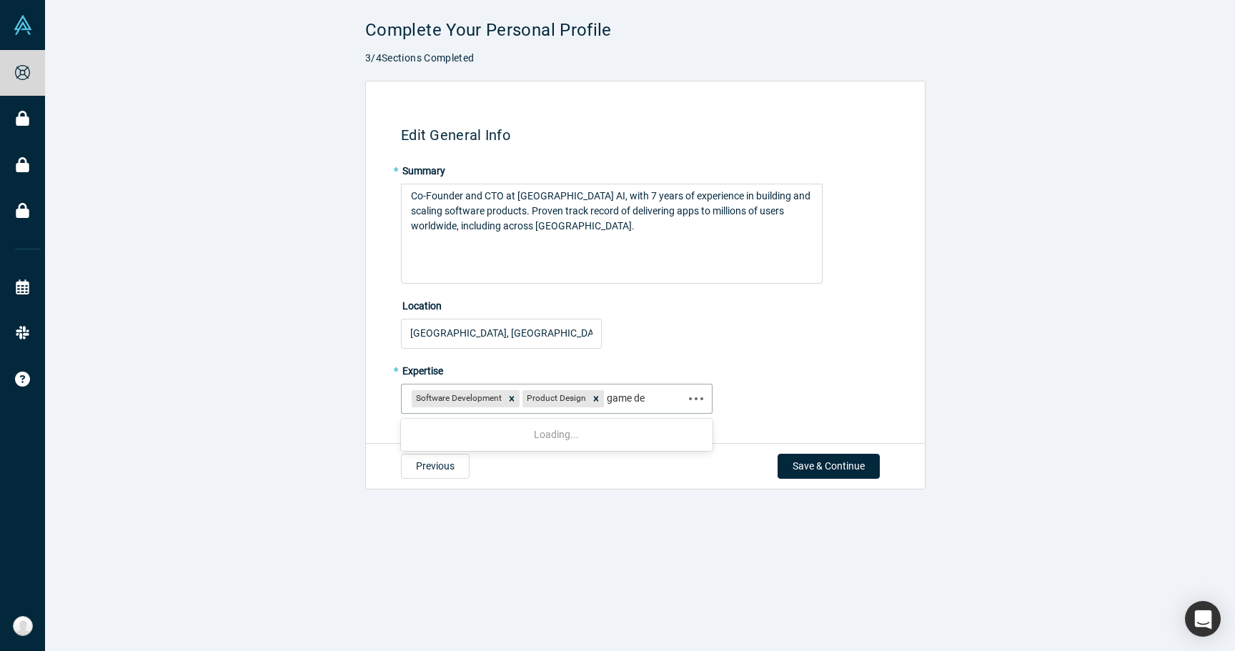
type input "game des"
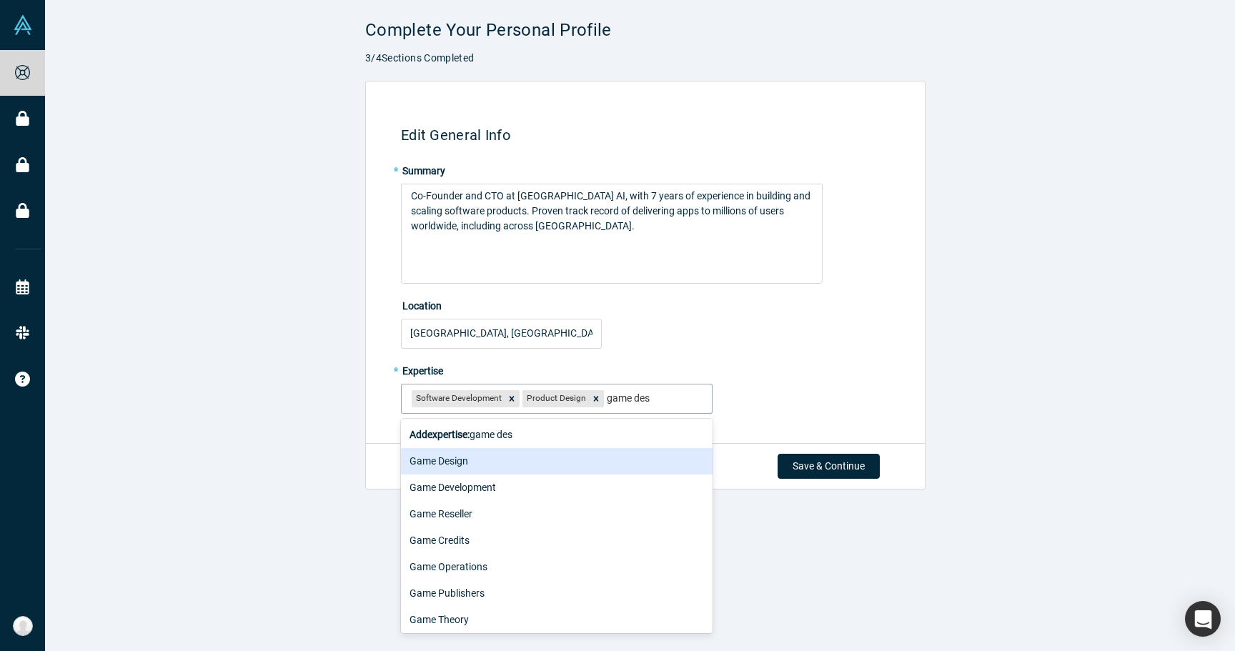
click at [509, 472] on div "Game Design" at bounding box center [557, 461] width 312 height 26
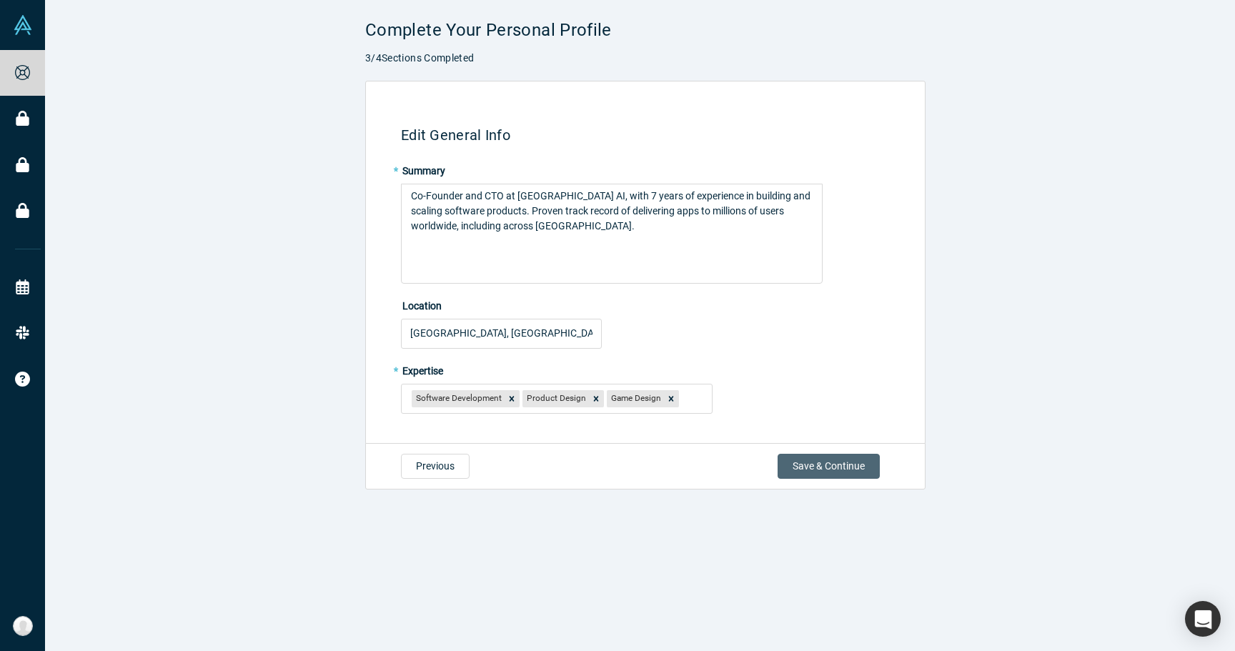
click at [821, 464] on button "Save & Continue" at bounding box center [829, 466] width 102 height 25
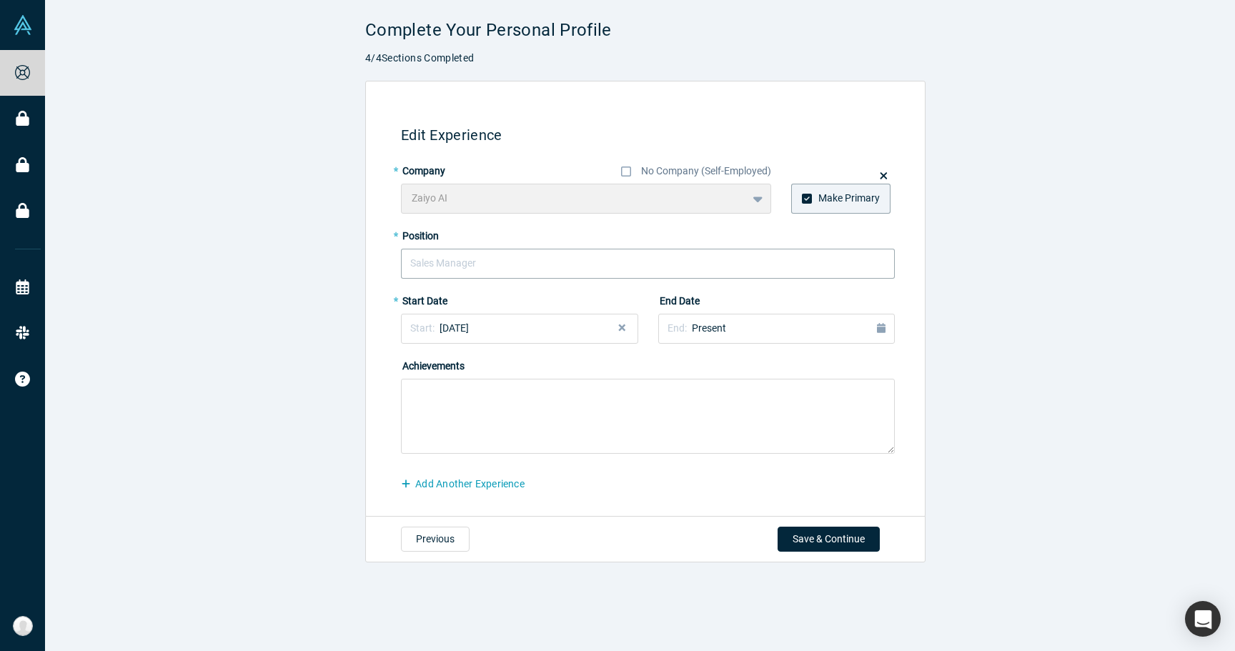
click at [548, 262] on input "text" at bounding box center [648, 264] width 494 height 30
type input "CTO"
click at [469, 323] on span "September 2025" at bounding box center [454, 327] width 29 height 11
click at [514, 430] on div "Sep" at bounding box center [528, 434] width 46 height 15
click at [613, 422] on textarea at bounding box center [648, 416] width 494 height 75
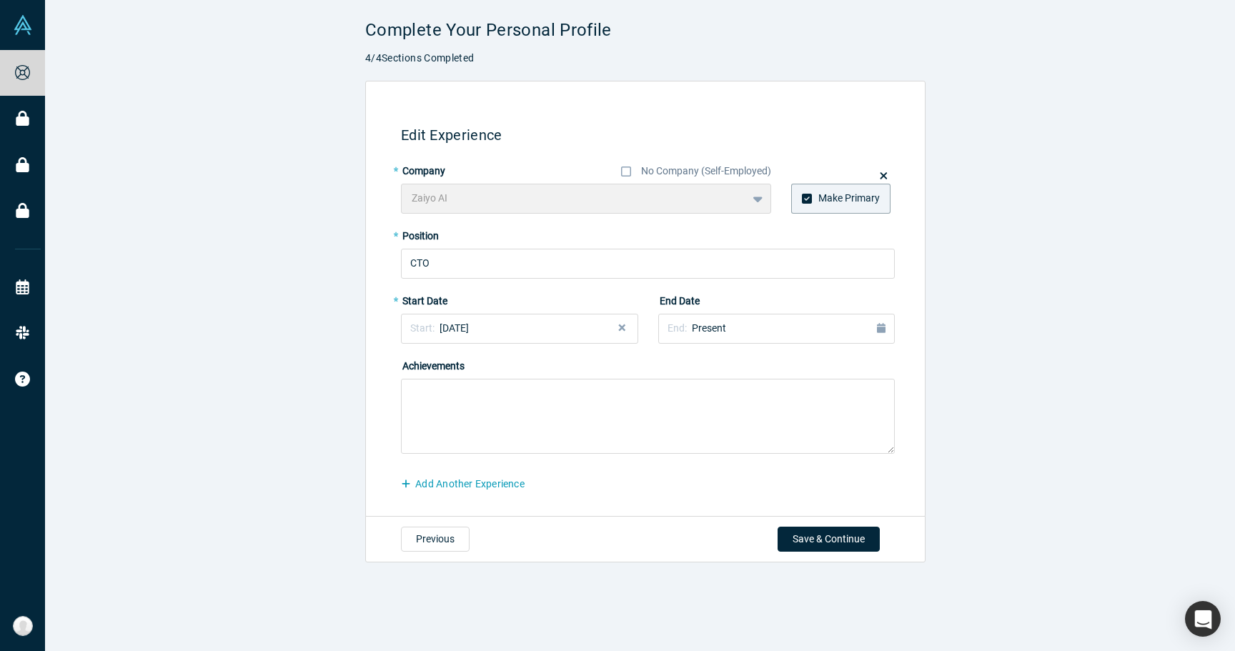
click at [560, 308] on div "* Start Date Start: August 2025" at bounding box center [519, 316] width 237 height 55
click at [544, 320] on button "Start: August 2025" at bounding box center [519, 329] width 237 height 30
click at [515, 436] on div "Sep" at bounding box center [528, 434] width 46 height 15
click at [521, 419] on textarea at bounding box center [648, 416] width 494 height 75
click at [556, 410] on textarea at bounding box center [648, 416] width 494 height 75
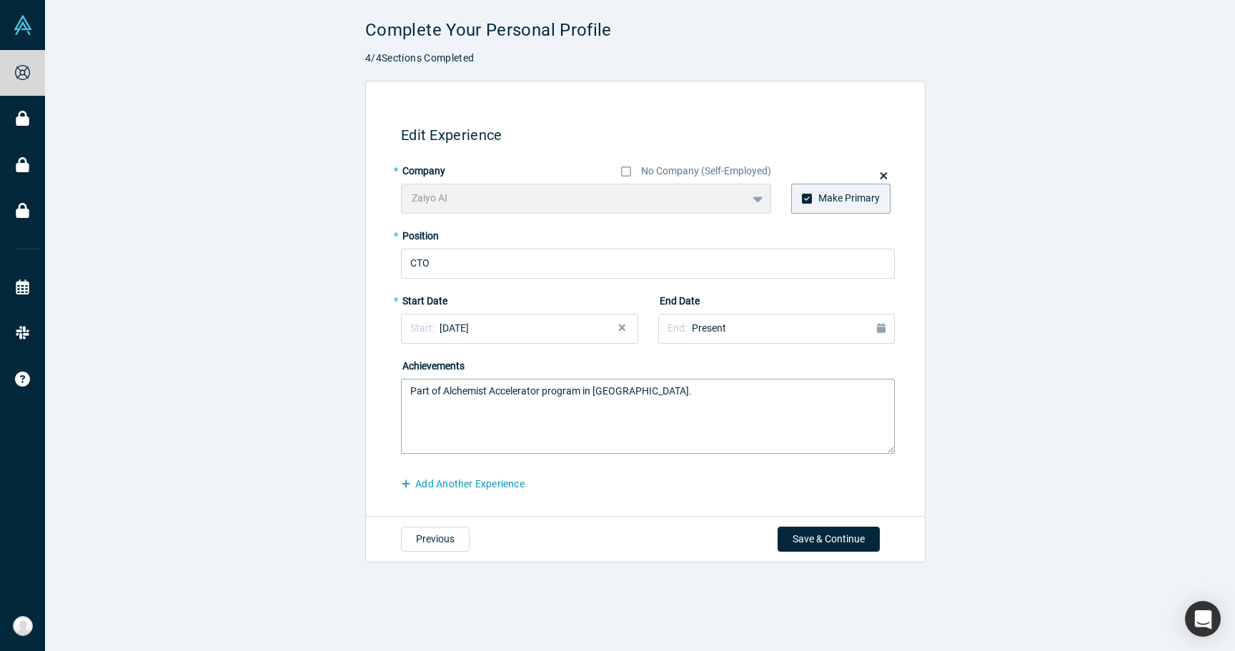
click at [675, 402] on textarea "Part of Alchemist Accelerator program in Palo Alto." at bounding box center [648, 416] width 494 height 75
type textarea "Part of Alchemist Accelerator program in Palo Alto."
click at [796, 545] on button "Save & Continue" at bounding box center [829, 539] width 102 height 25
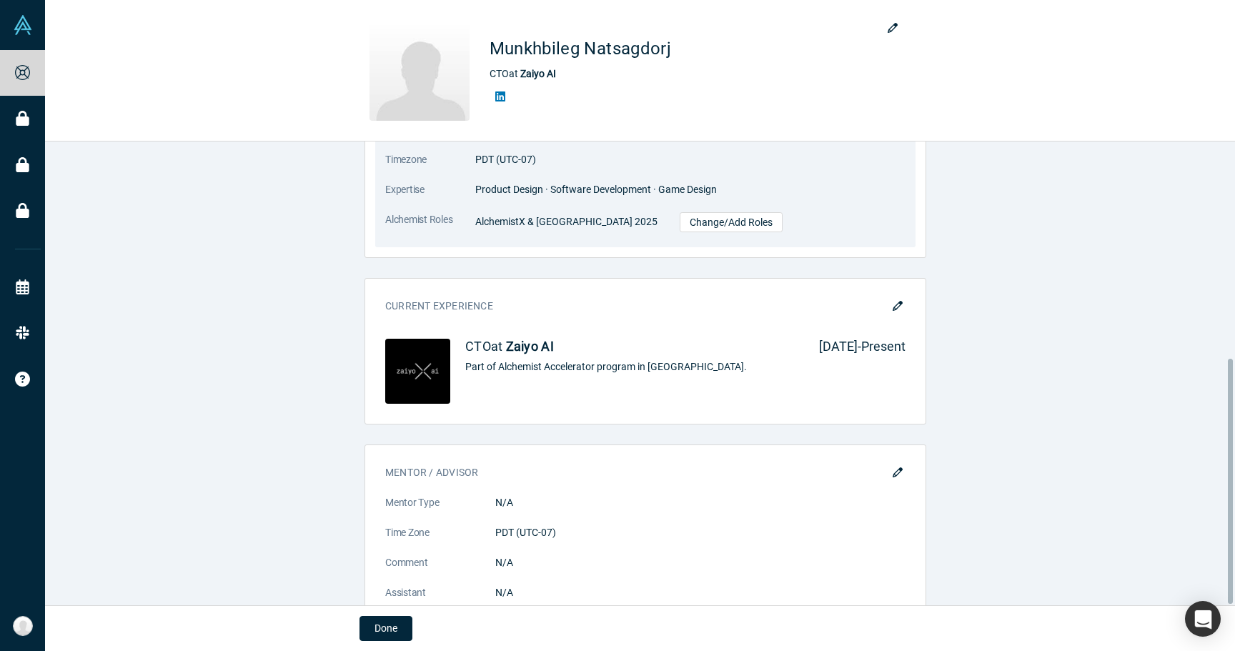
scroll to position [409, 0]
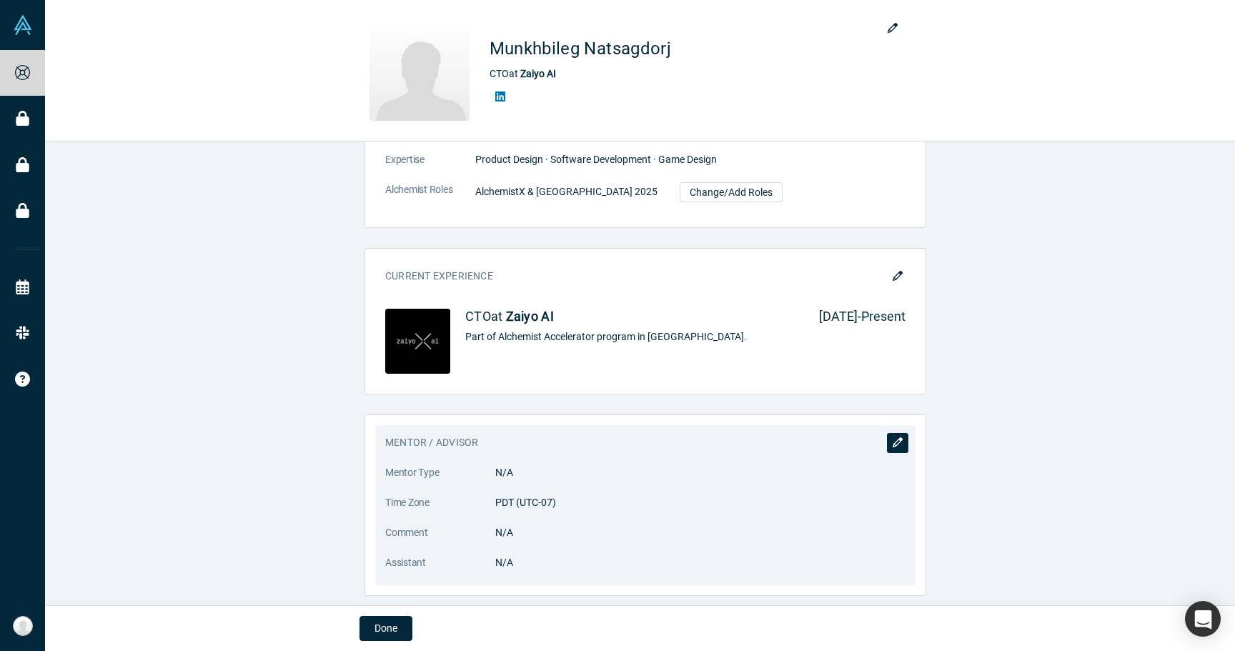
click at [893, 438] on icon "button" at bounding box center [898, 443] width 10 height 10
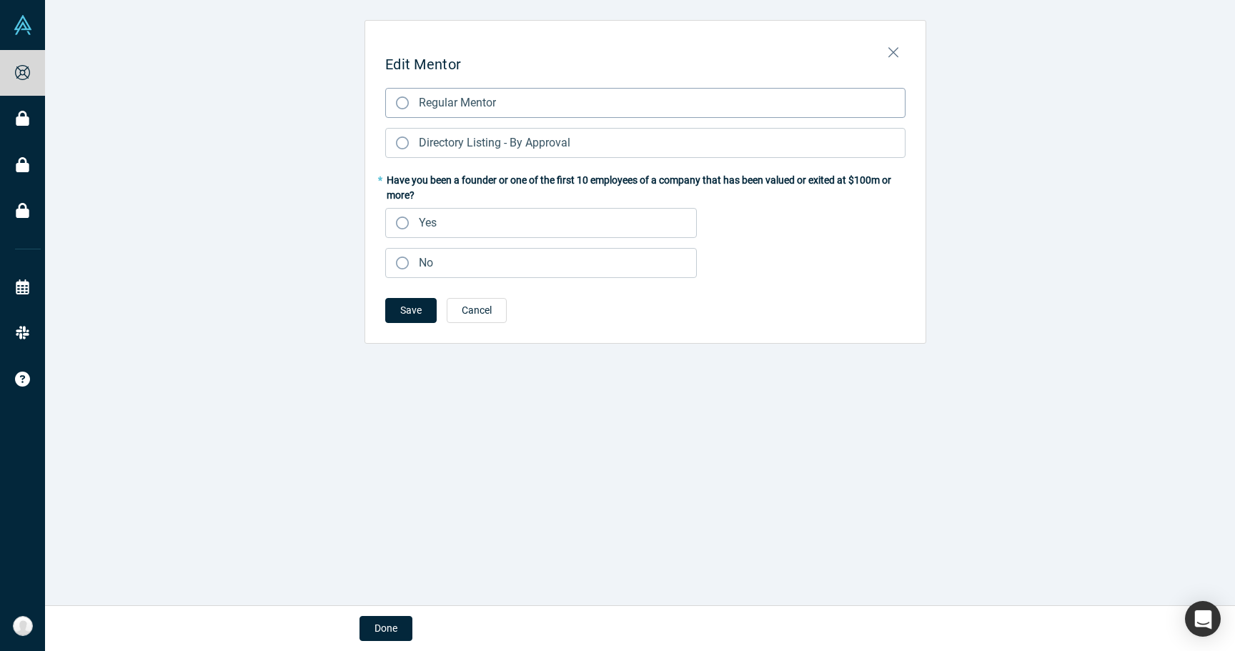
click at [449, 107] on span "Regular Mentor" at bounding box center [457, 103] width 77 height 14
click at [0, 0] on input "Regular Mentor" at bounding box center [0, 0] width 0 height 0
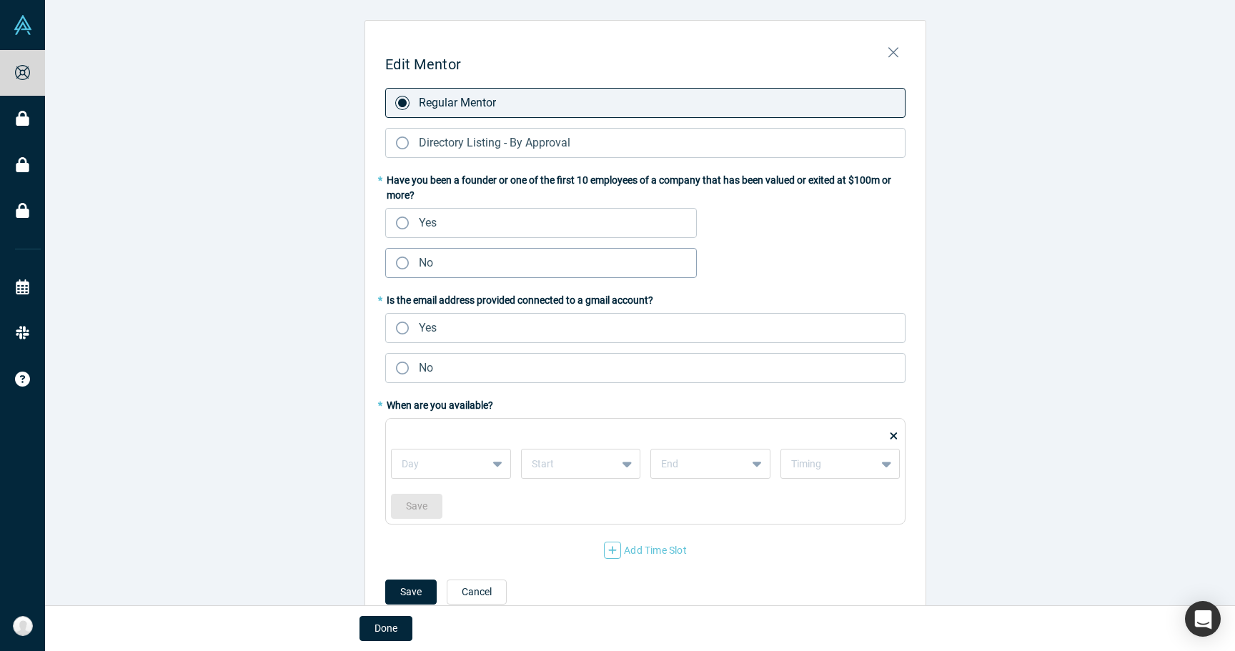
click at [445, 265] on label "No" at bounding box center [541, 263] width 312 height 30
click at [0, 0] on input "No" at bounding box center [0, 0] width 0 height 0
click at [445, 325] on label "Yes" at bounding box center [645, 328] width 520 height 30
click at [0, 0] on input "Yes" at bounding box center [0, 0] width 0 height 0
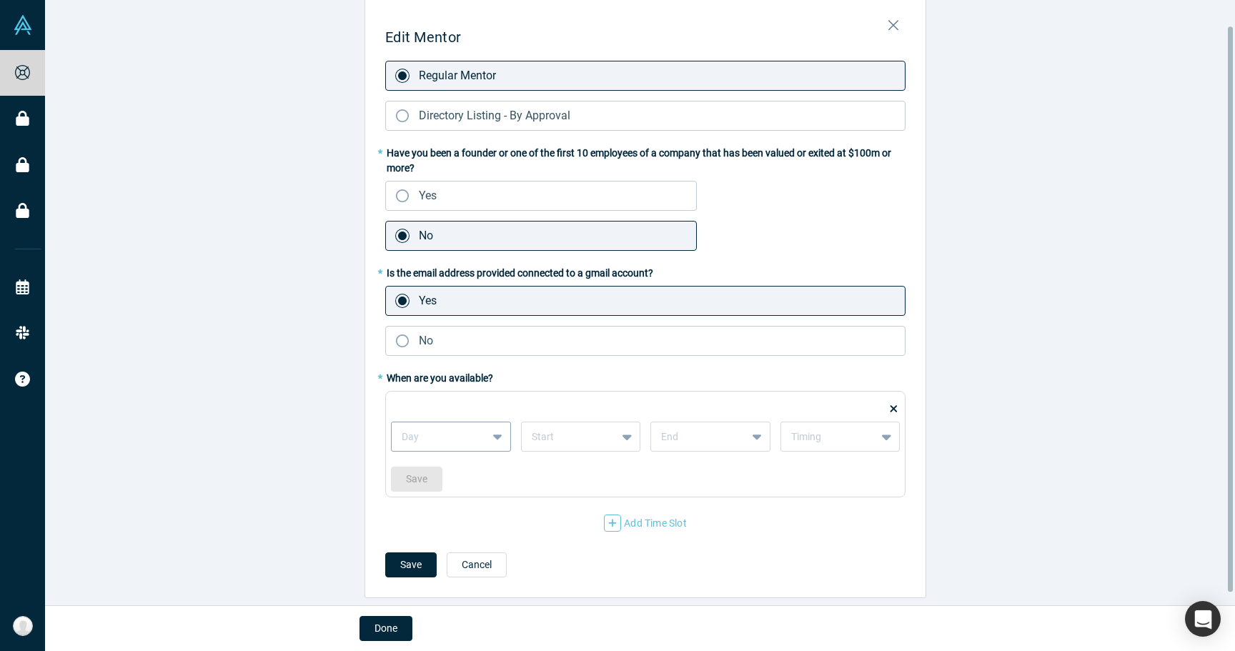
scroll to position [40, 0]
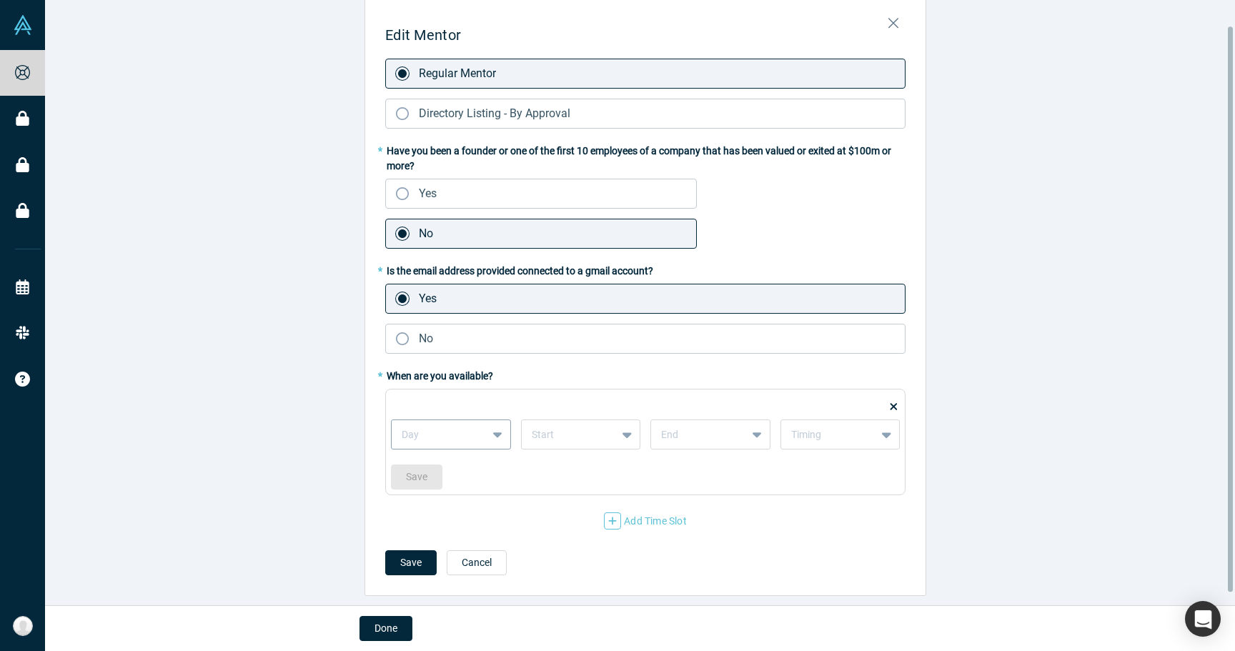
click at [448, 435] on div "Day" at bounding box center [439, 435] width 95 height 24
click at [302, 399] on div "Edit Mentor Regular Mentor Directory Listing - By Approval * Have you been a fo…" at bounding box center [645, 294] width 1201 height 606
click at [460, 562] on button "Cancel" at bounding box center [477, 563] width 60 height 25
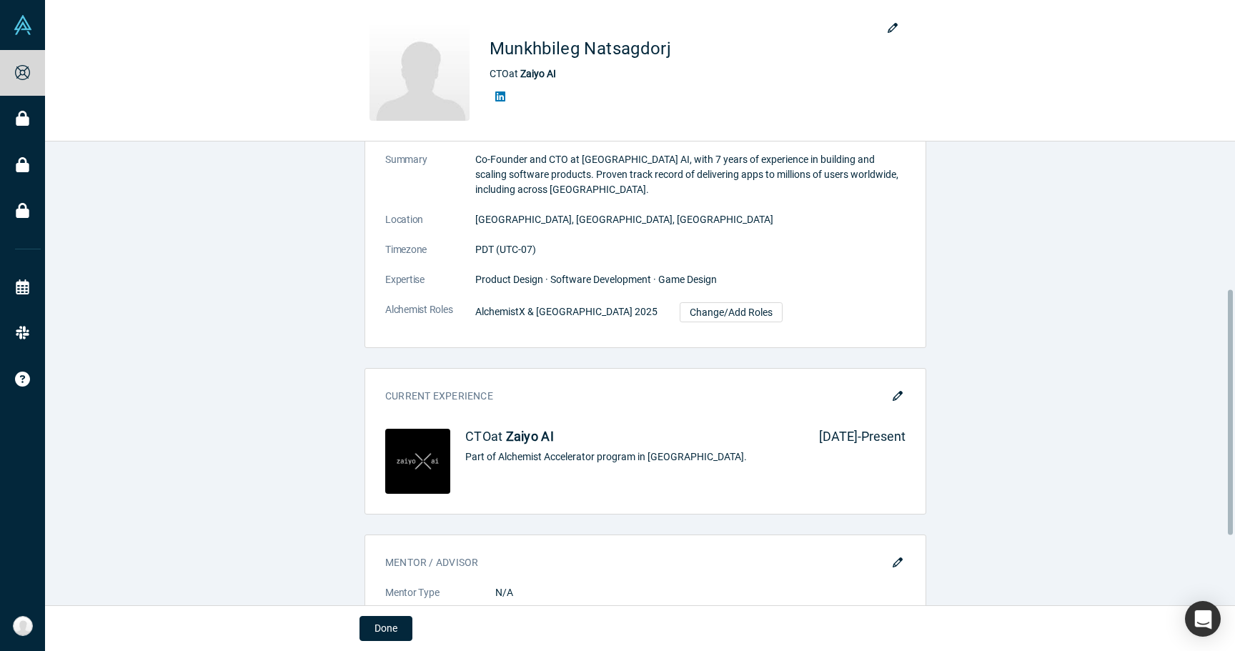
scroll to position [409, 0]
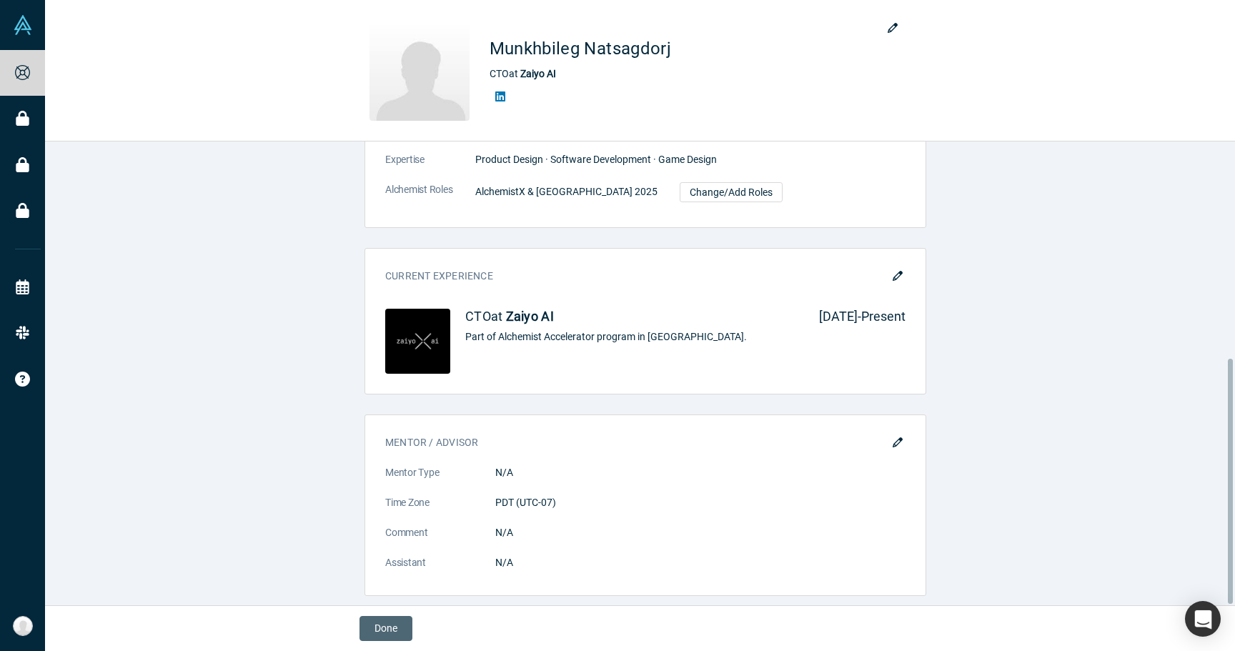
click at [386, 632] on button "Done" at bounding box center [386, 628] width 53 height 25
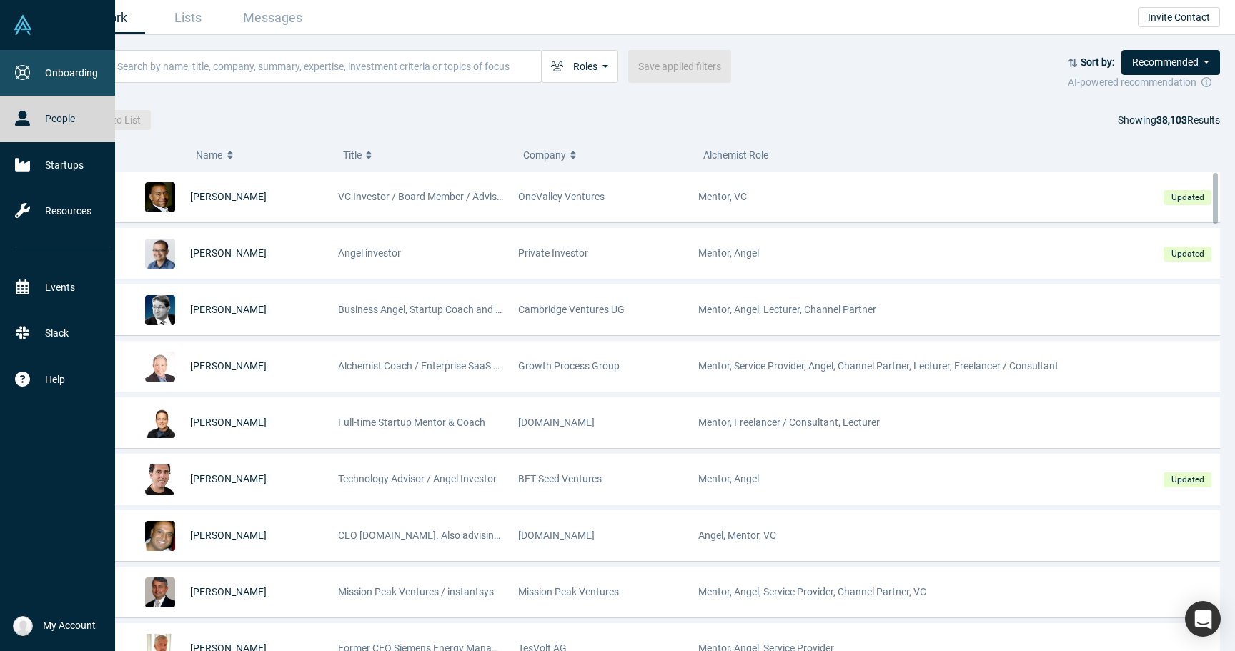
click at [26, 74] on icon at bounding box center [22, 72] width 15 height 15
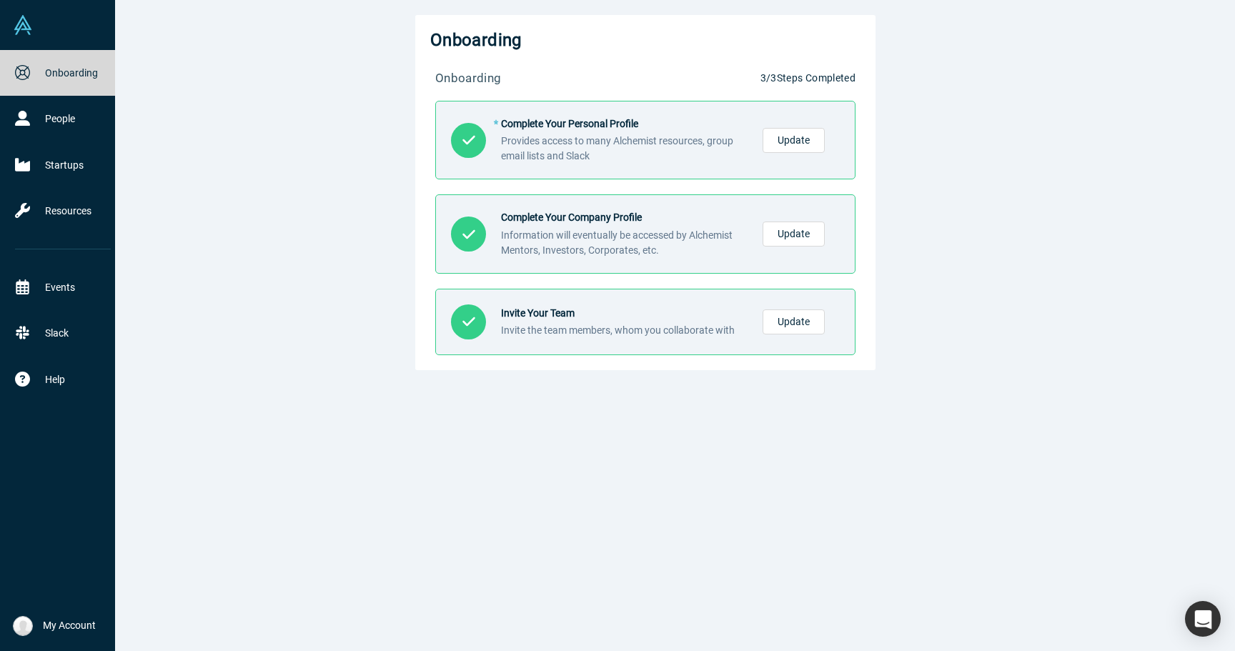
click at [26, 21] on img at bounding box center [23, 25] width 20 height 20
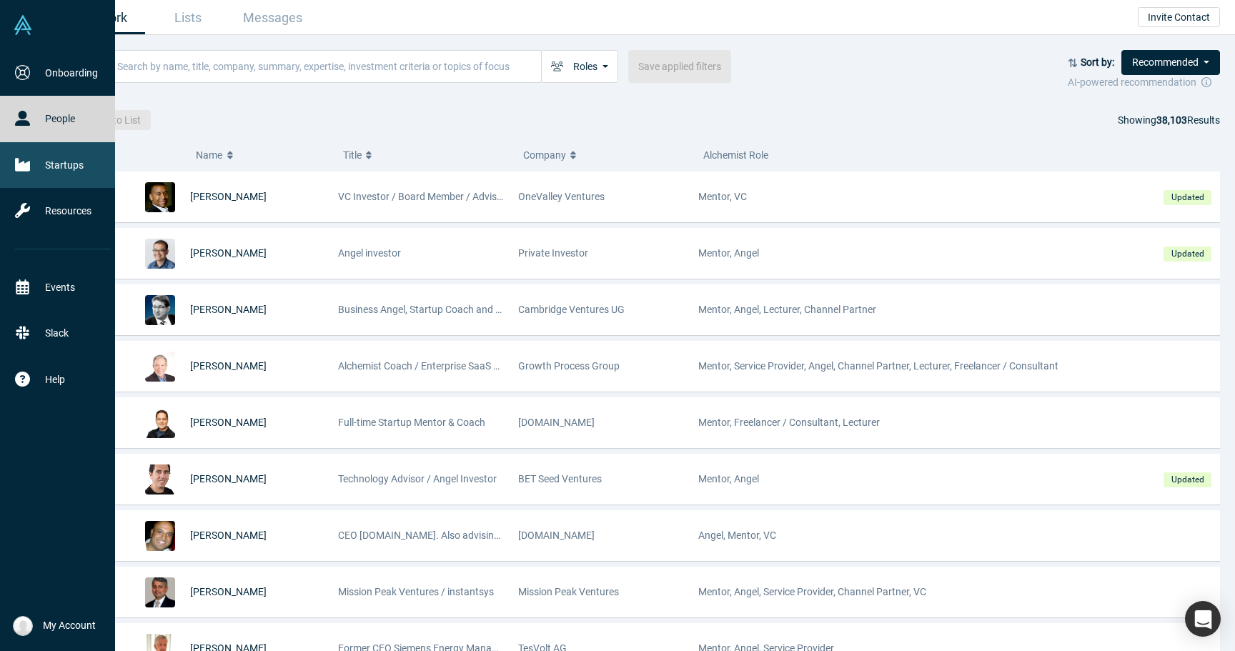
click at [52, 173] on link "Startups" at bounding box center [63, 165] width 126 height 46
